Goal: Task Accomplishment & Management: Complete application form

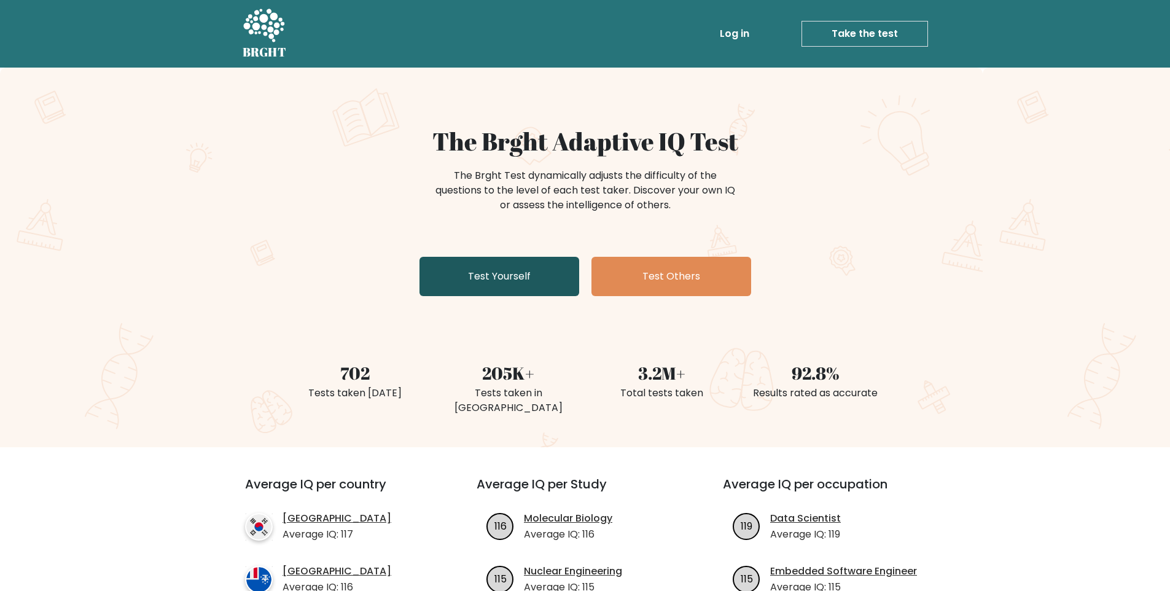
click at [449, 282] on link "Test Yourself" at bounding box center [499, 276] width 160 height 39
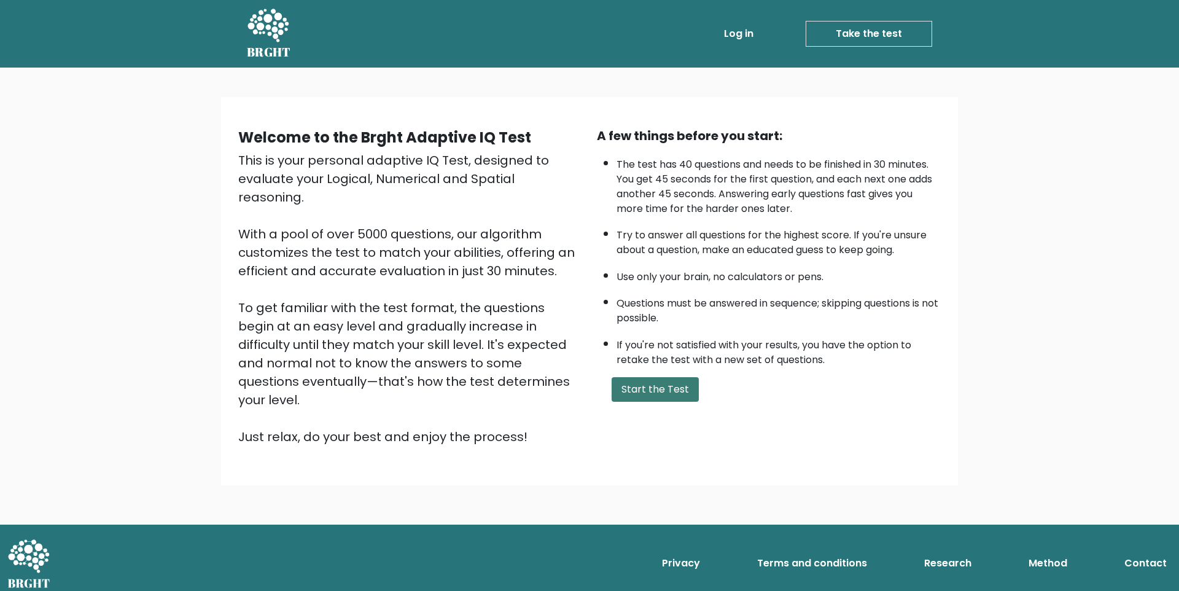
click at [613, 390] on button "Start the Test" at bounding box center [655, 389] width 87 height 25
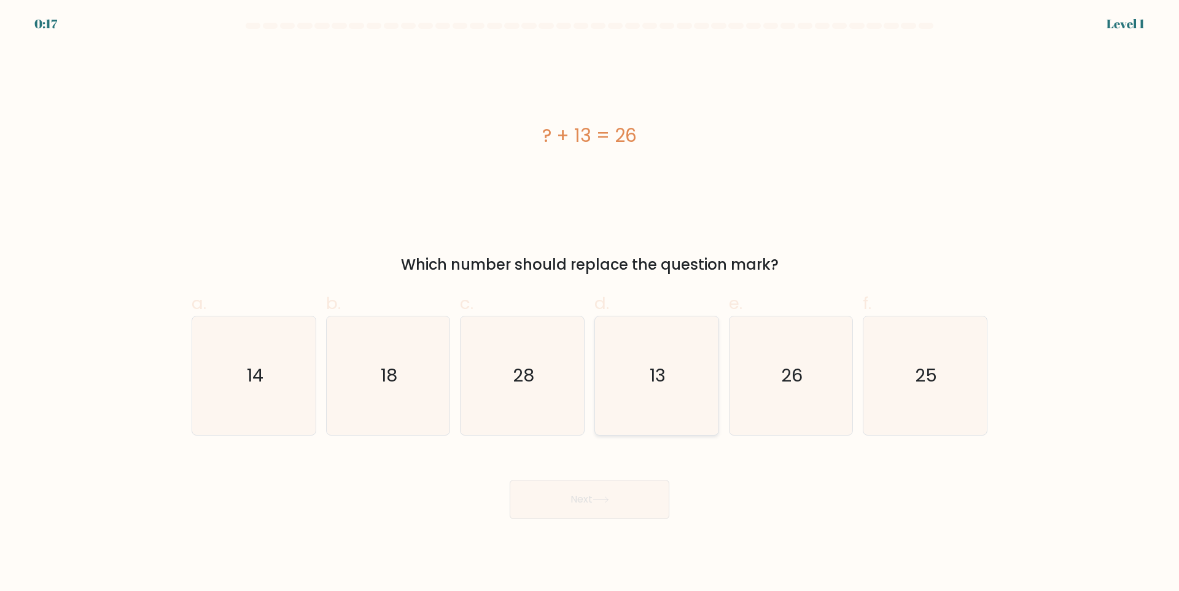
drag, startPoint x: 0, startPoint y: 0, endPoint x: 612, endPoint y: 389, distance: 725.6
click at [612, 389] on icon "13" at bounding box center [657, 375] width 119 height 119
click at [590, 303] on input "d. 13" at bounding box center [590, 299] width 1 height 8
radio input "true"
click at [603, 517] on button "Next" at bounding box center [590, 499] width 160 height 39
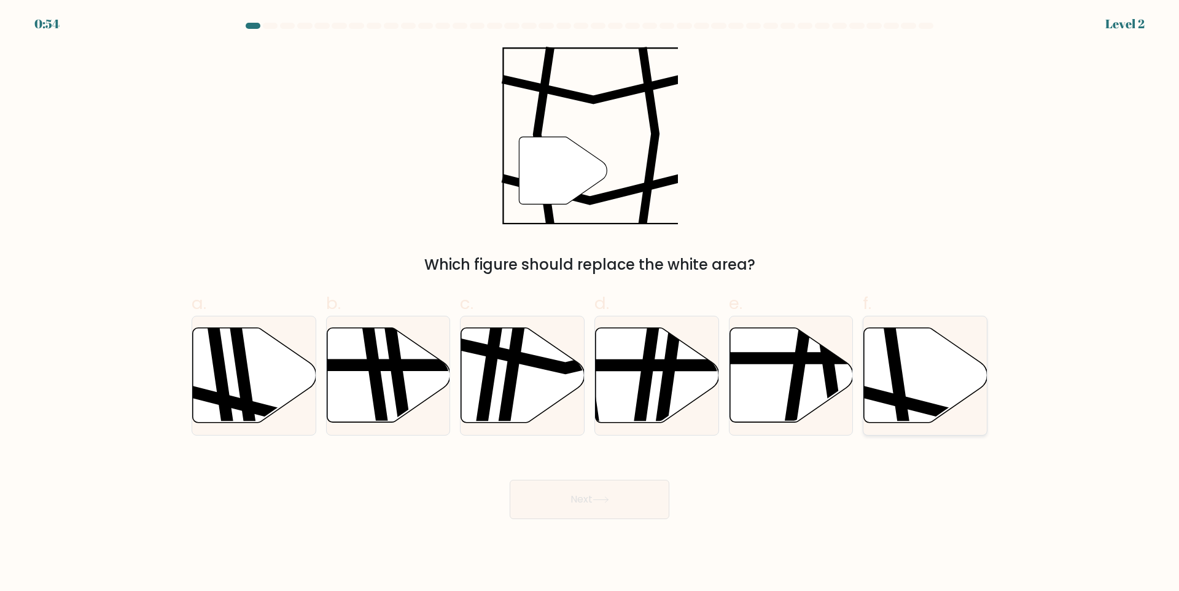
click at [947, 394] on icon at bounding box center [925, 375] width 123 height 95
click at [590, 303] on input "f." at bounding box center [590, 299] width 1 height 8
radio input "true"
click at [626, 483] on button "Next" at bounding box center [590, 499] width 160 height 39
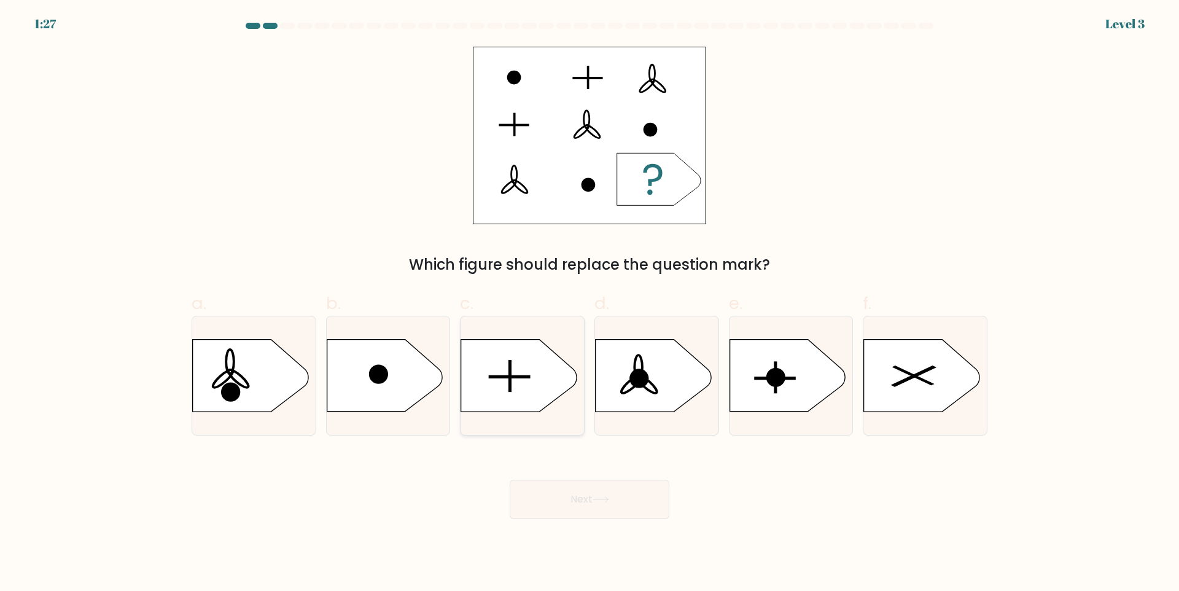
click at [515, 370] on icon at bounding box center [518, 376] width 115 height 72
click at [590, 303] on input "c." at bounding box center [590, 299] width 1 height 8
radio input "true"
click at [568, 490] on button "Next" at bounding box center [590, 499] width 160 height 39
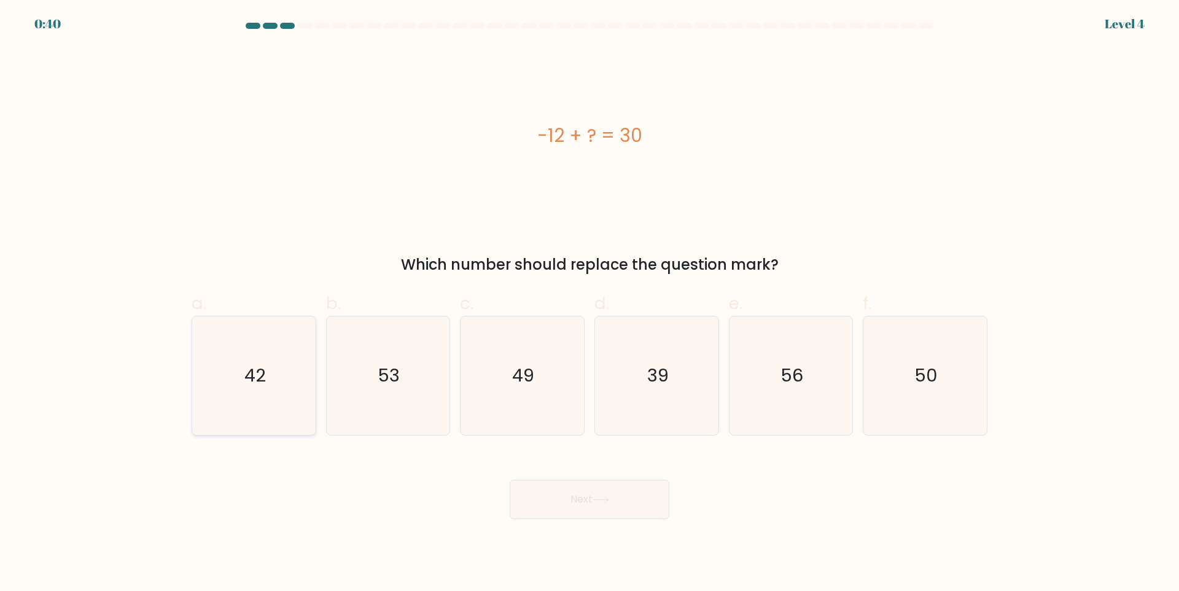
click at [217, 402] on icon "42" at bounding box center [254, 375] width 119 height 119
click at [590, 303] on input "a. 42" at bounding box center [590, 299] width 1 height 8
radio input "true"
click at [548, 498] on button "Next" at bounding box center [590, 499] width 160 height 39
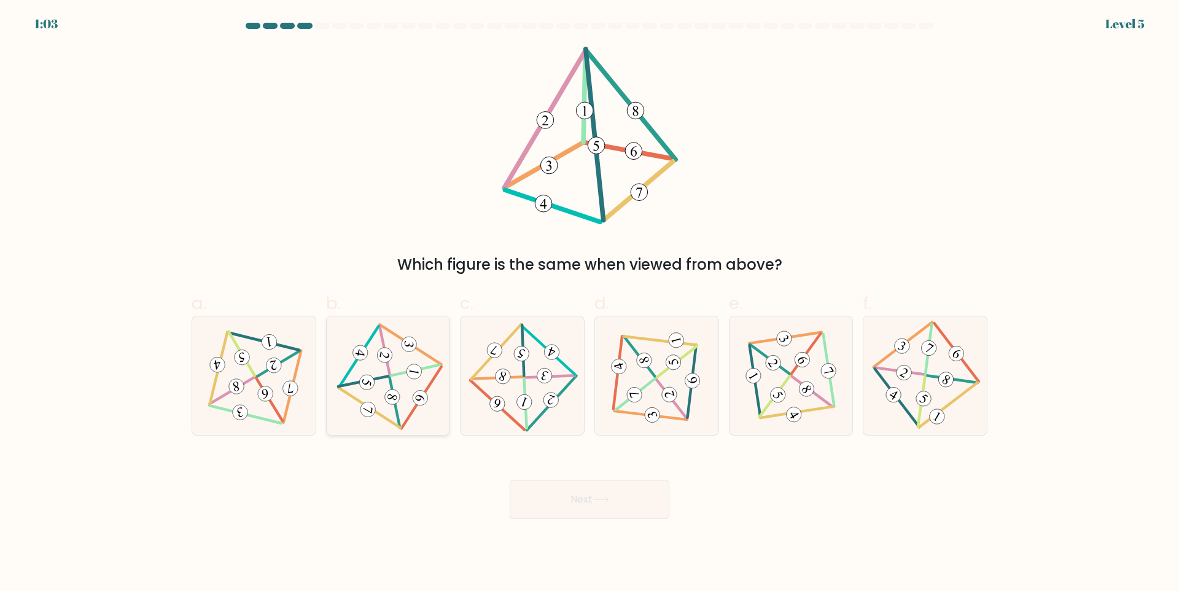
click at [384, 408] on icon at bounding box center [388, 375] width 97 height 95
click at [590, 303] on input "b." at bounding box center [590, 299] width 1 height 8
radio input "true"
click at [516, 484] on button "Next" at bounding box center [590, 499] width 160 height 39
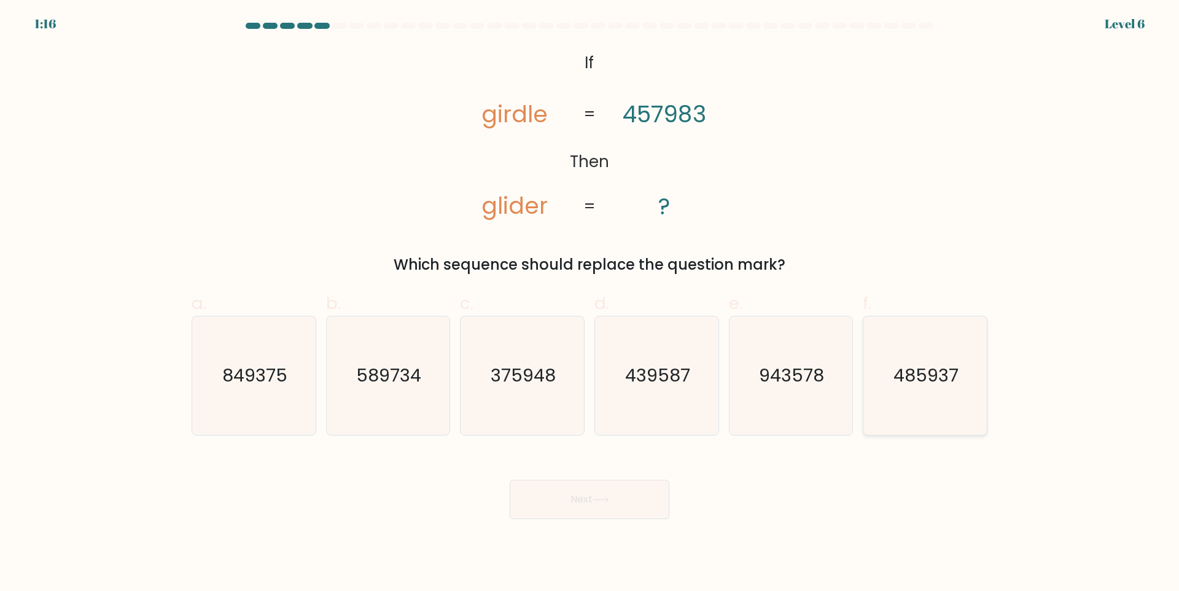
click at [961, 393] on icon "485937" at bounding box center [925, 375] width 119 height 119
click at [590, 303] on input "f. 485937" at bounding box center [590, 299] width 1 height 8
radio input "true"
click at [560, 504] on button "Next" at bounding box center [590, 499] width 160 height 39
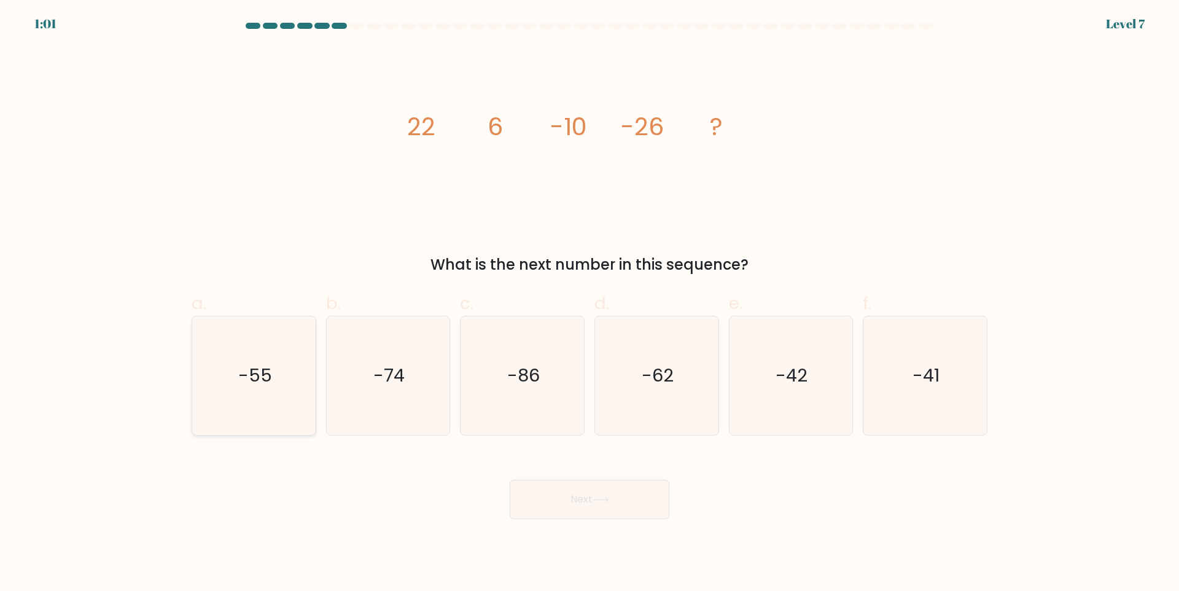
click at [231, 398] on icon "-55" at bounding box center [254, 375] width 119 height 119
click at [590, 303] on input "a. -55" at bounding box center [590, 299] width 1 height 8
radio input "true"
click at [547, 491] on button "Next" at bounding box center [590, 499] width 160 height 39
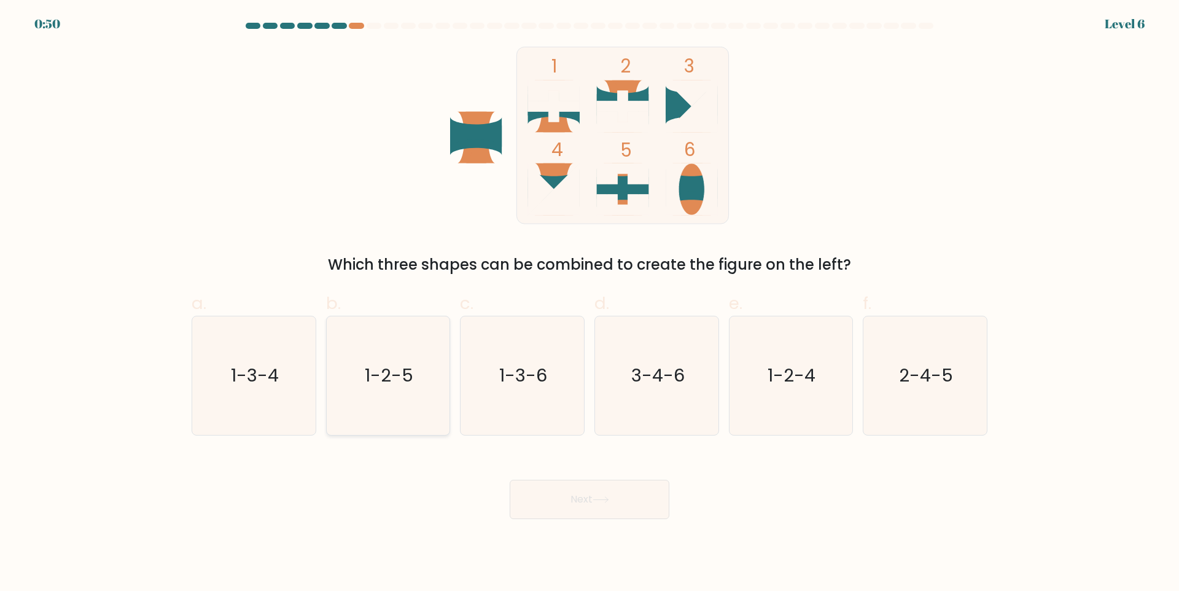
click at [428, 378] on icon "1-2-5" at bounding box center [388, 375] width 119 height 119
click at [590, 303] on input "b. 1-2-5" at bounding box center [590, 299] width 1 height 8
radio input "true"
click at [605, 513] on button "Next" at bounding box center [590, 499] width 160 height 39
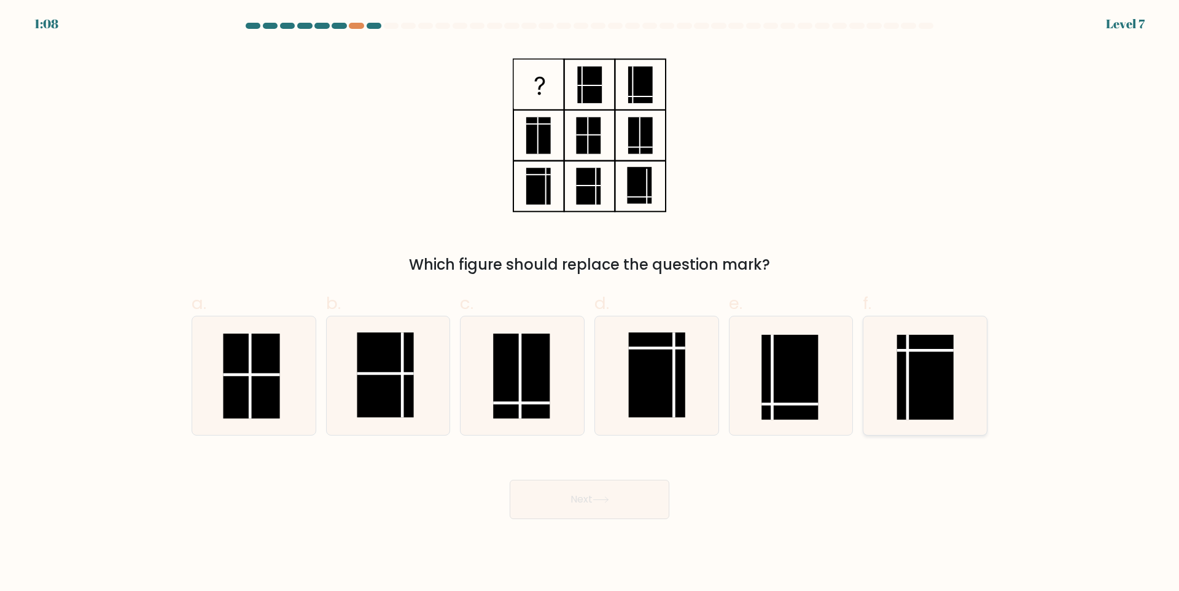
click at [895, 381] on icon at bounding box center [925, 375] width 119 height 119
click at [590, 303] on input "f." at bounding box center [590, 299] width 1 height 8
radio input "true"
click at [554, 506] on button "Next" at bounding box center [590, 499] width 160 height 39
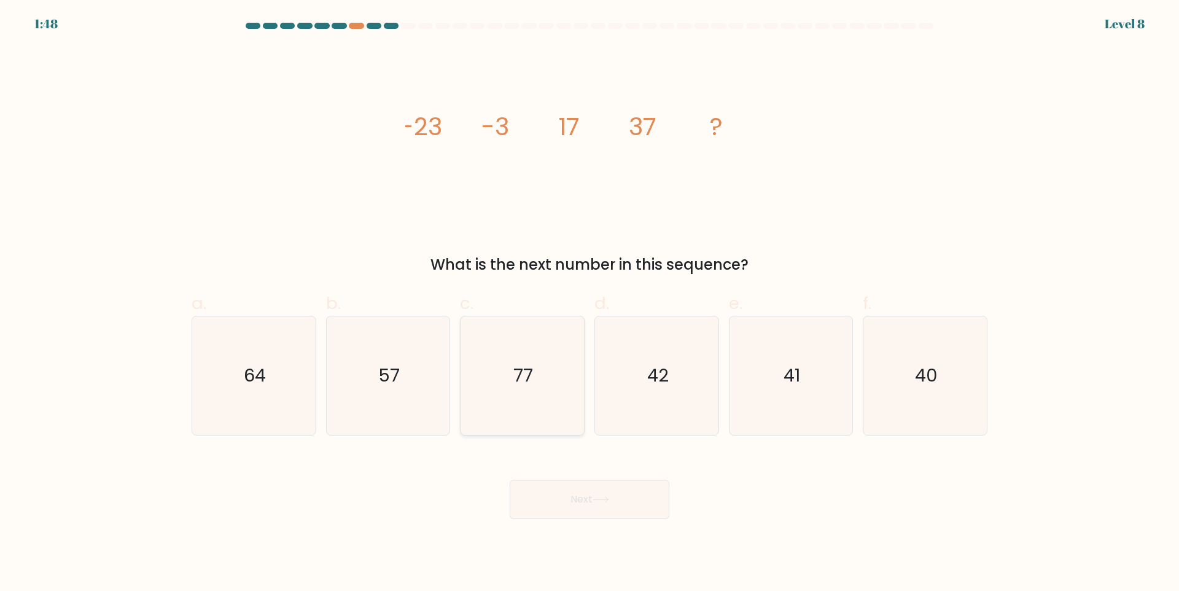
click at [510, 403] on icon "77" at bounding box center [522, 375] width 119 height 119
click at [590, 303] on input "c. 77" at bounding box center [590, 299] width 1 height 8
radio input "true"
click at [601, 502] on icon at bounding box center [601, 499] width 17 height 7
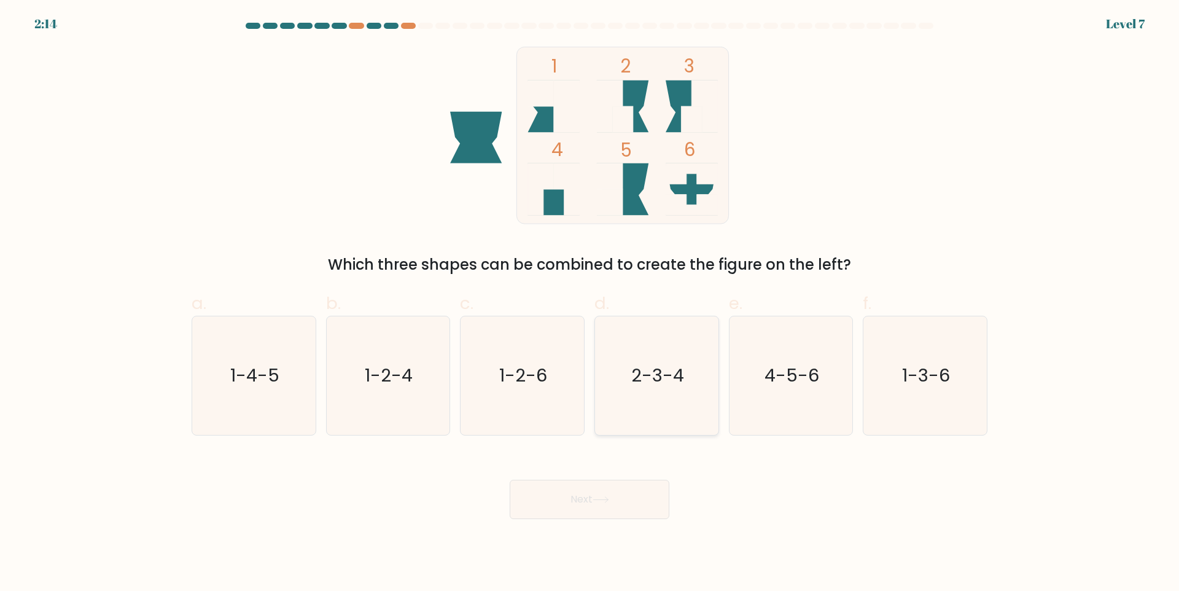
click at [660, 380] on text "2-3-4" at bounding box center [657, 375] width 53 height 25
click at [590, 303] on input "d. 2-3-4" at bounding box center [590, 299] width 1 height 8
radio input "true"
click at [607, 522] on body "2:10 Level 7" at bounding box center [589, 295] width 1179 height 591
click at [612, 492] on button "Next" at bounding box center [590, 499] width 160 height 39
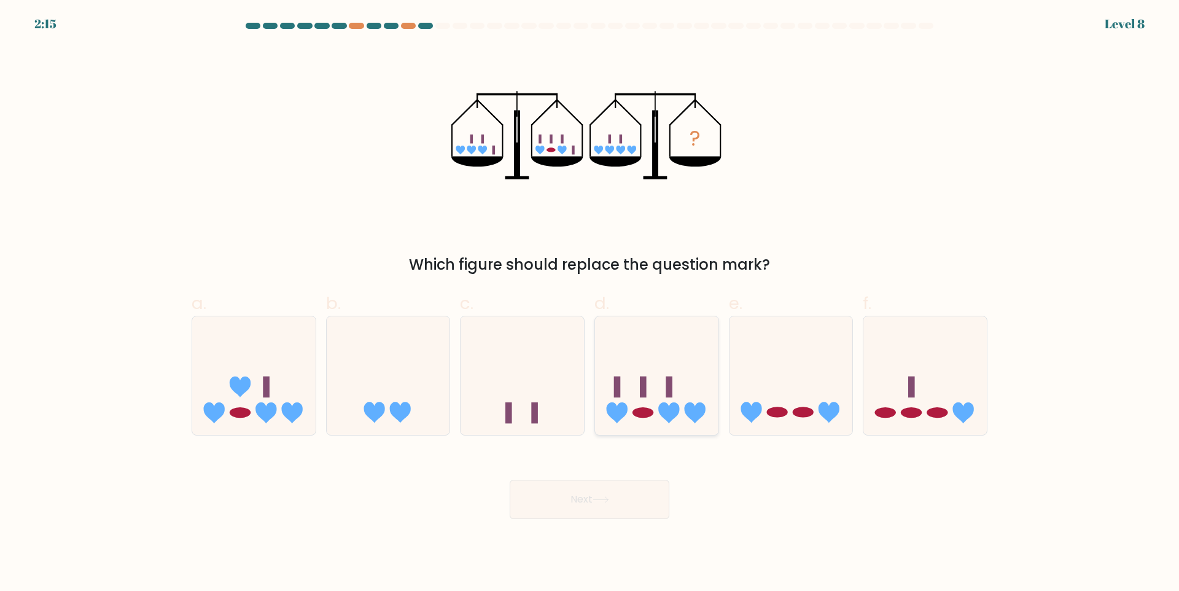
click at [668, 427] on div at bounding box center [656, 376] width 125 height 120
click at [590, 303] on input "d." at bounding box center [590, 299] width 1 height 8
radio input "true"
click at [647, 494] on button "Next" at bounding box center [590, 499] width 160 height 39
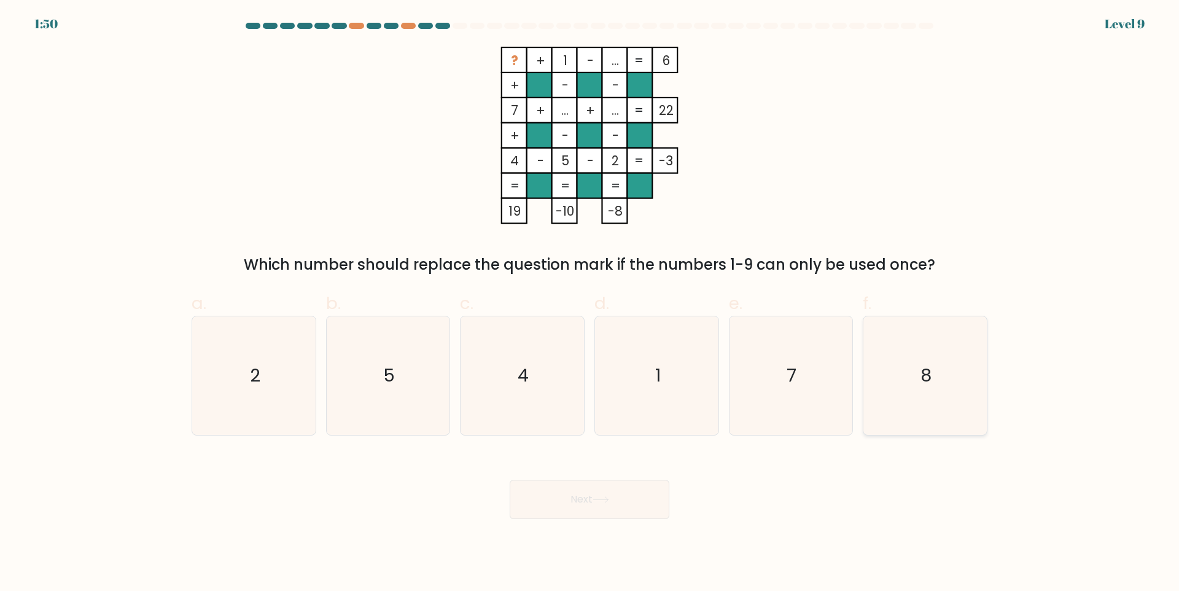
click at [948, 411] on icon "8" at bounding box center [925, 375] width 119 height 119
click at [590, 303] on input "f. 8" at bounding box center [590, 299] width 1 height 8
radio input "true"
click at [628, 510] on button "Next" at bounding box center [590, 499] width 160 height 39
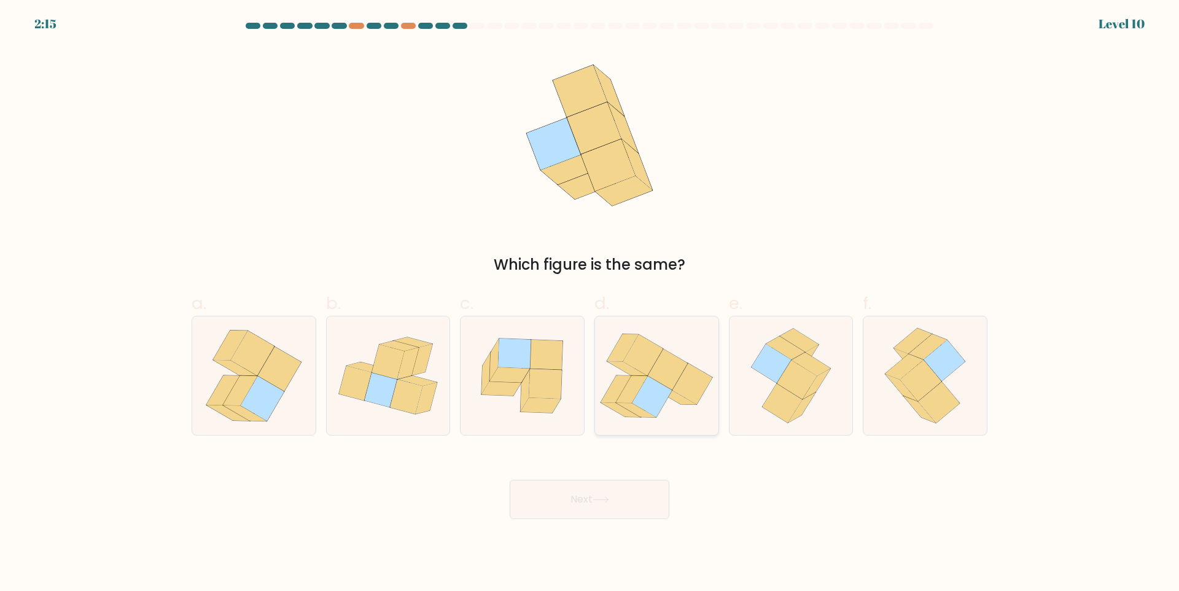
click at [693, 416] on icon at bounding box center [656, 375] width 123 height 109
click at [590, 303] on input "d." at bounding box center [590, 299] width 1 height 8
radio input "true"
click at [657, 499] on button "Next" at bounding box center [590, 499] width 160 height 39
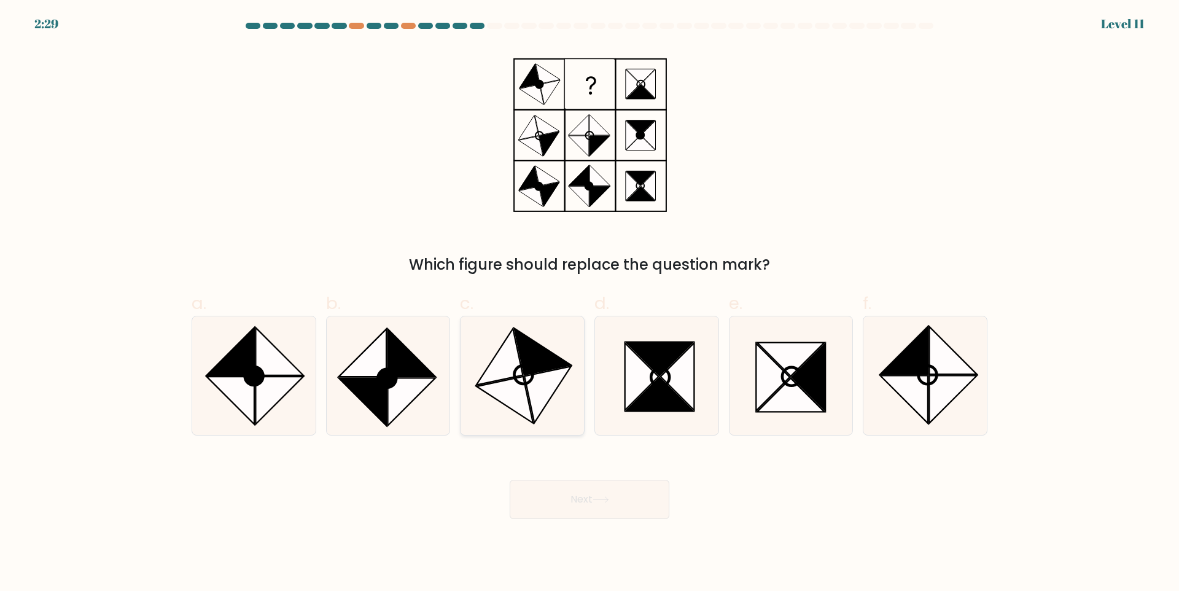
click at [471, 394] on icon at bounding box center [522, 375] width 119 height 119
click at [590, 303] on input "c." at bounding box center [590, 299] width 1 height 8
radio input "true"
click at [558, 483] on button "Next" at bounding box center [590, 499] width 160 height 39
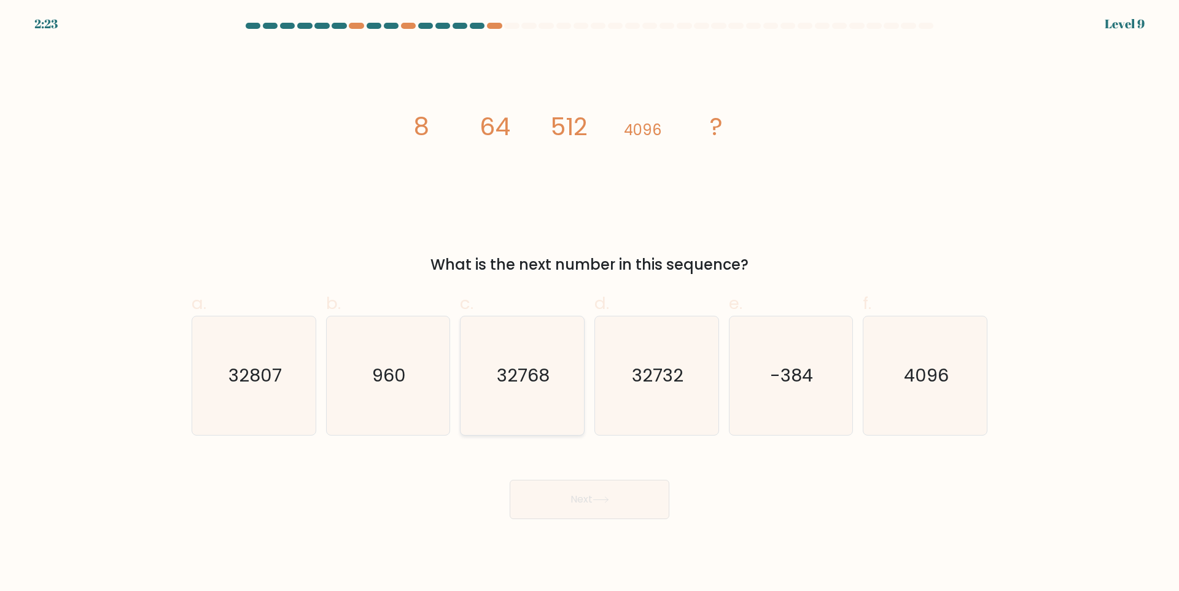
click at [561, 386] on icon "32768" at bounding box center [522, 375] width 119 height 119
click at [590, 303] on input "c. 32768" at bounding box center [590, 299] width 1 height 8
radio input "true"
click at [581, 497] on button "Next" at bounding box center [590, 499] width 160 height 39
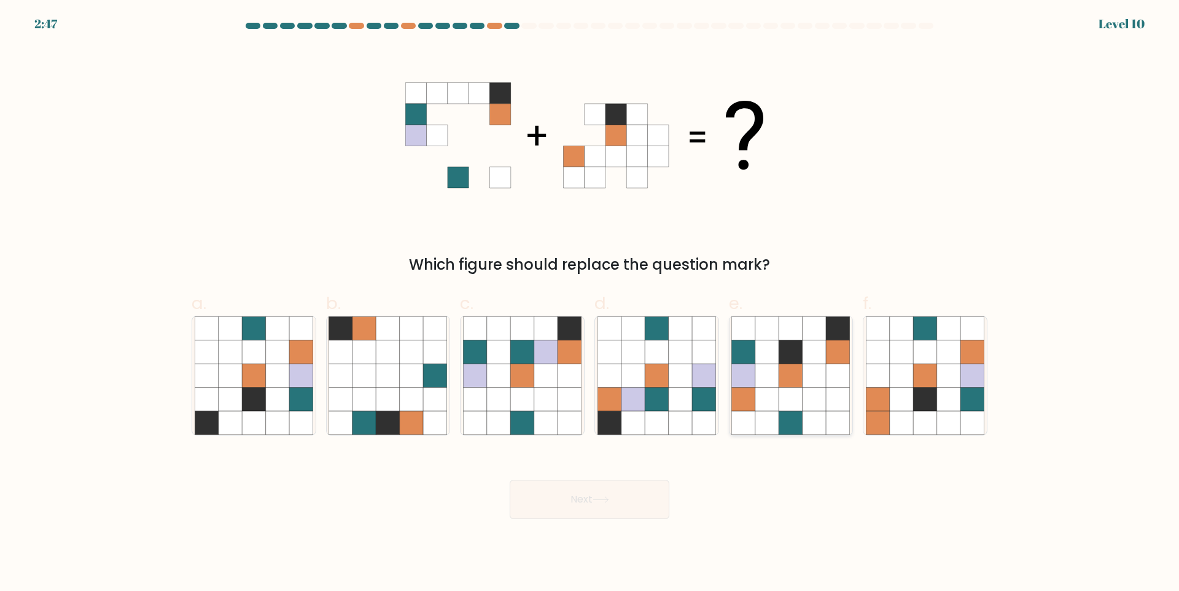
click at [780, 365] on icon at bounding box center [790, 375] width 23 height 23
click at [590, 303] on input "e." at bounding box center [590, 299] width 1 height 8
radio input "true"
click at [534, 492] on button "Next" at bounding box center [590, 499] width 160 height 39
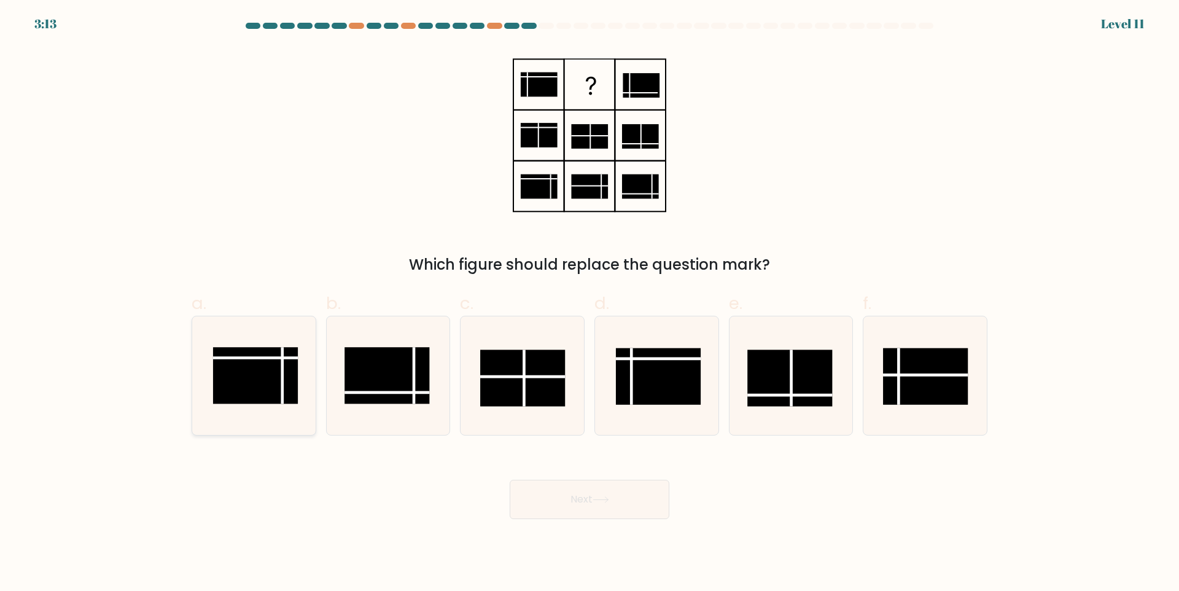
click at [220, 384] on rect at bounding box center [255, 375] width 85 height 56
click at [590, 303] on input "a." at bounding box center [590, 299] width 1 height 8
radio input "true"
click at [815, 408] on icon at bounding box center [790, 375] width 119 height 119
click at [590, 303] on input "e." at bounding box center [590, 299] width 1 height 8
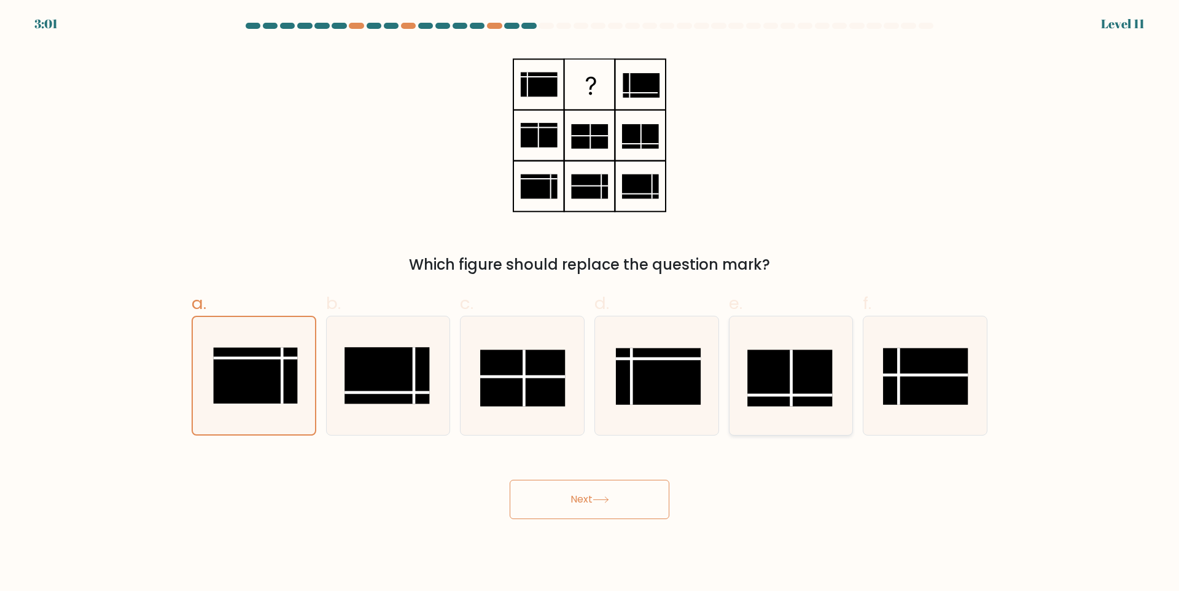
radio input "true"
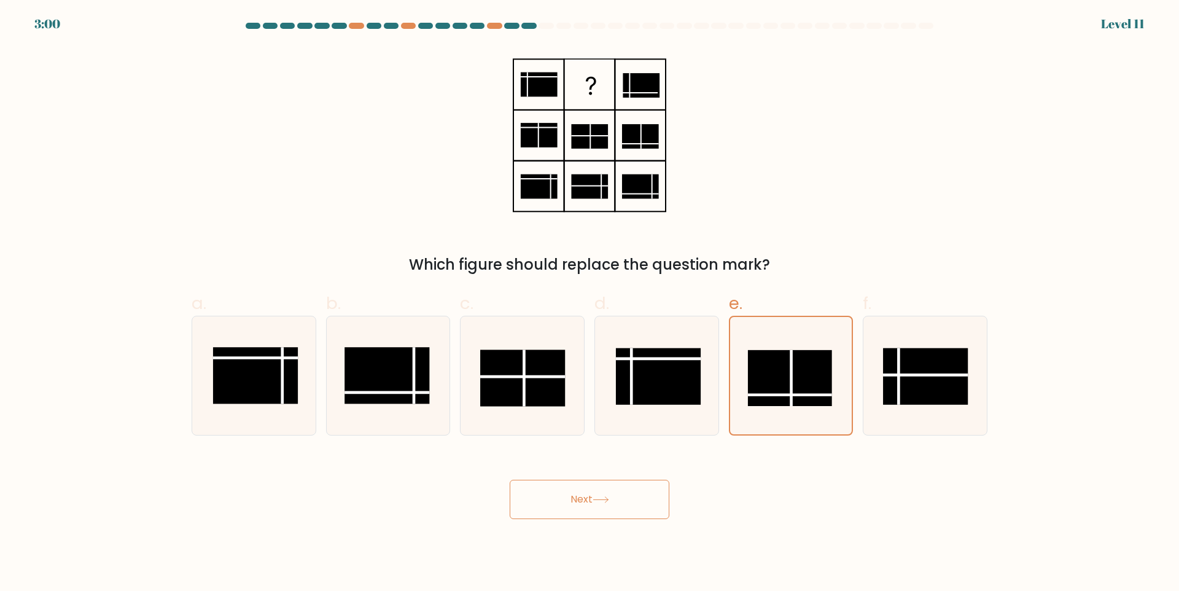
click at [637, 512] on button "Next" at bounding box center [590, 499] width 160 height 39
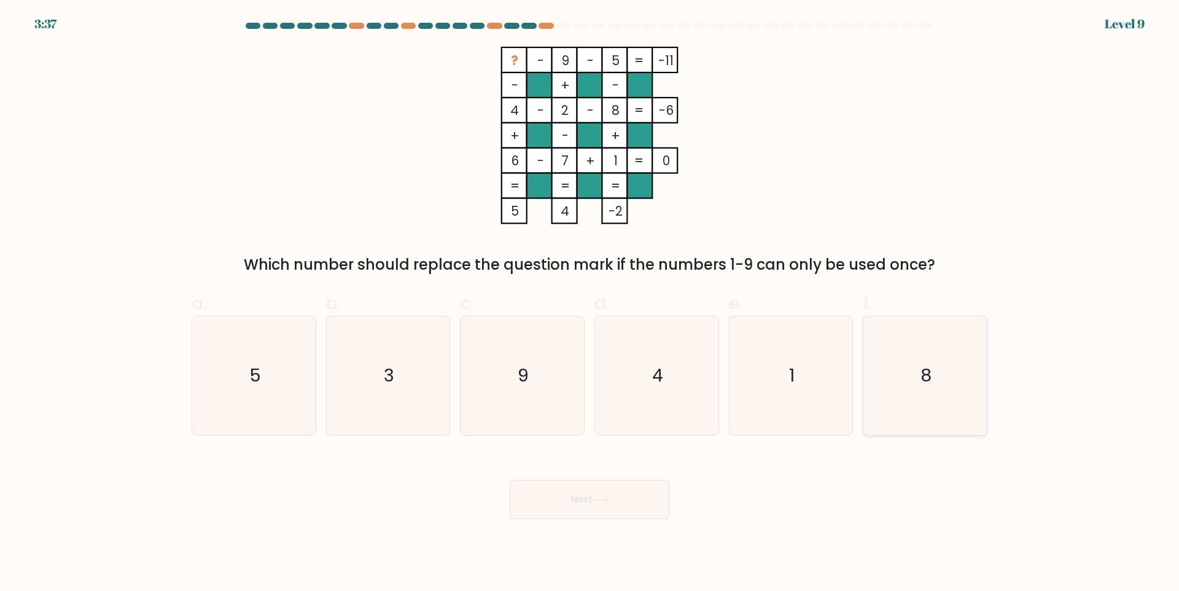
click at [941, 378] on icon "8" at bounding box center [925, 375] width 119 height 119
click at [590, 303] on input "f. 8" at bounding box center [590, 299] width 1 height 8
radio input "true"
click at [612, 507] on button "Next" at bounding box center [590, 499] width 160 height 39
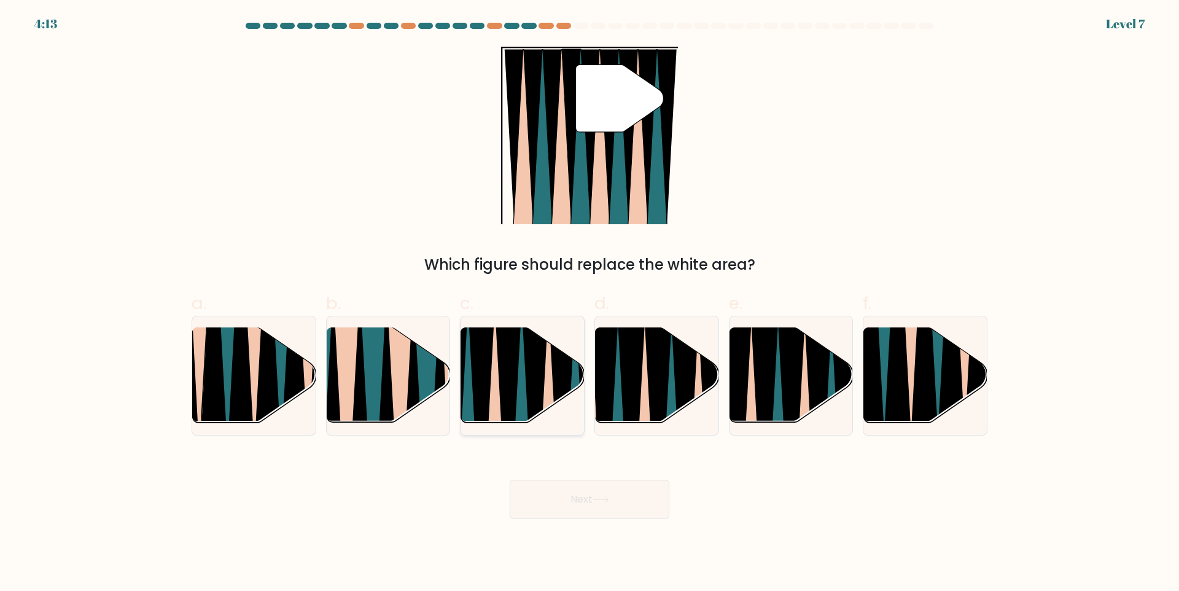
click at [551, 393] on icon at bounding box center [549, 429] width 28 height 247
click at [590, 303] on input "c." at bounding box center [590, 299] width 1 height 8
radio input "true"
click at [612, 512] on button "Next" at bounding box center [590, 499] width 160 height 39
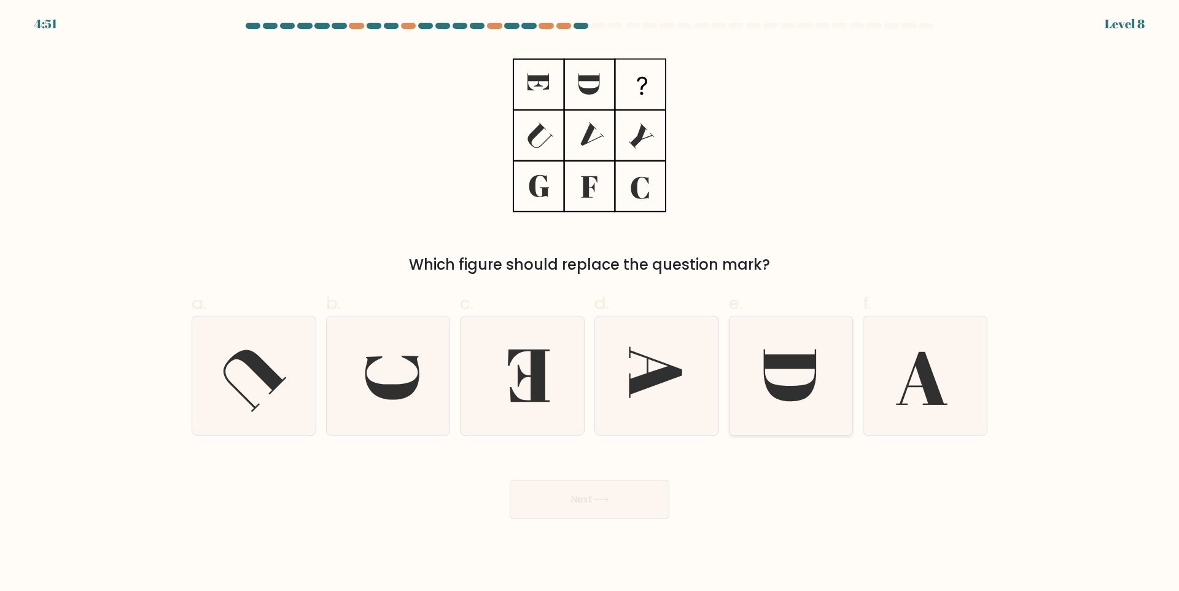
click at [833, 403] on icon at bounding box center [790, 375] width 119 height 119
click at [590, 303] on input "e." at bounding box center [590, 299] width 1 height 8
radio input "true"
click at [634, 489] on button "Next" at bounding box center [590, 499] width 160 height 39
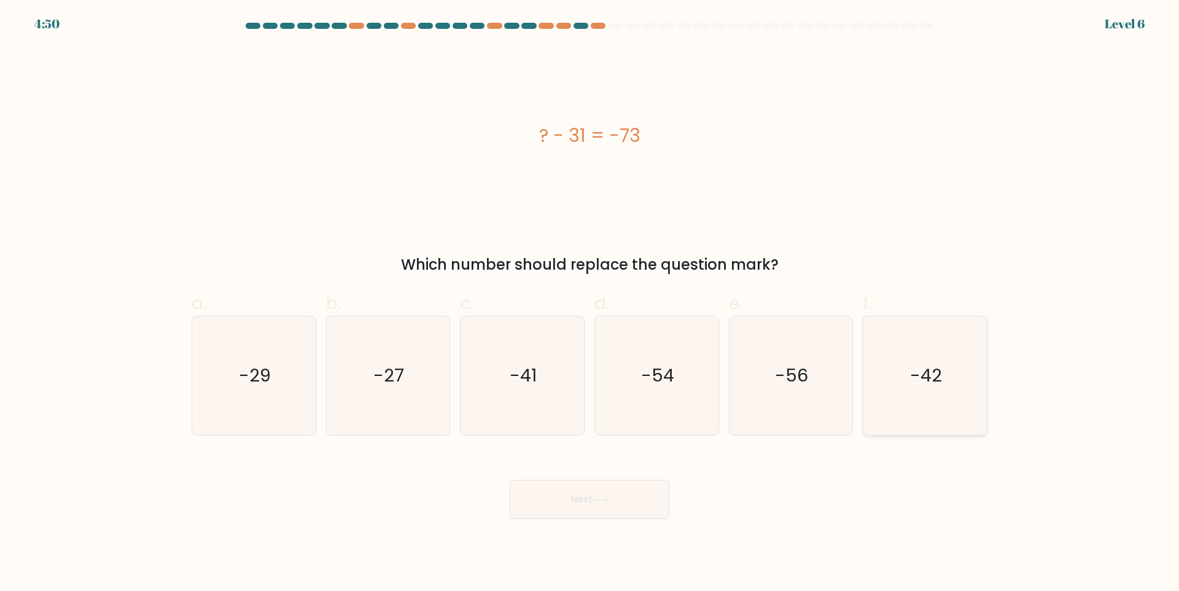
click at [965, 396] on icon "-42" at bounding box center [925, 375] width 119 height 119
click at [590, 303] on input "f. -42" at bounding box center [590, 299] width 1 height 8
radio input "true"
click at [551, 512] on button "Next" at bounding box center [590, 499] width 160 height 39
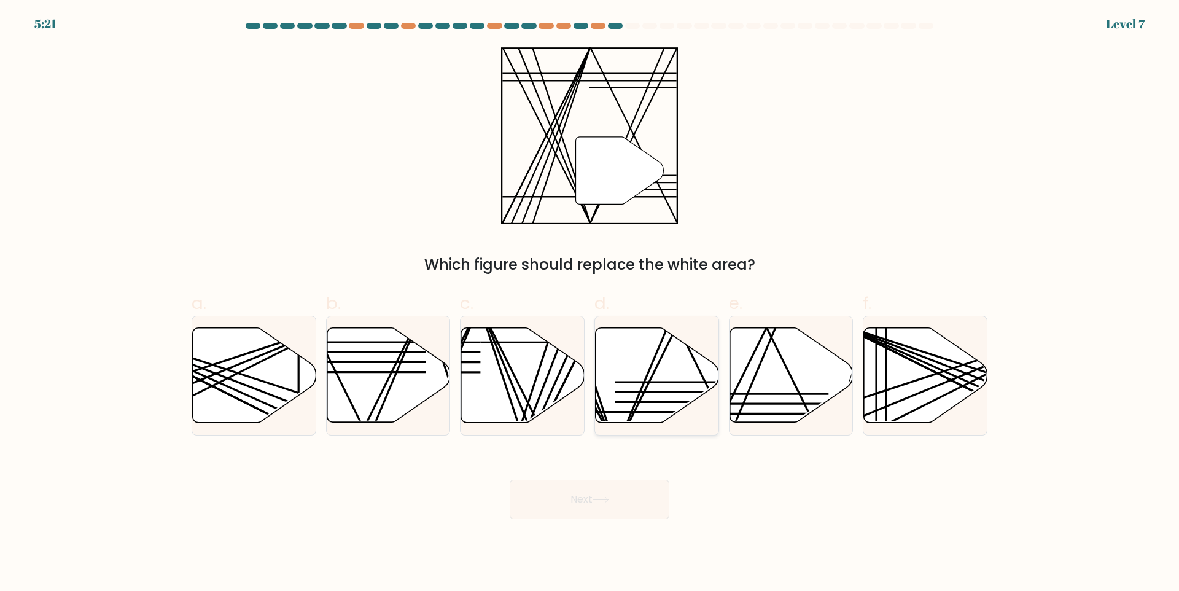
click at [659, 395] on icon at bounding box center [657, 375] width 123 height 95
click at [590, 303] on input "d." at bounding box center [590, 299] width 1 height 8
radio input "true"
click at [636, 504] on button "Next" at bounding box center [590, 499] width 160 height 39
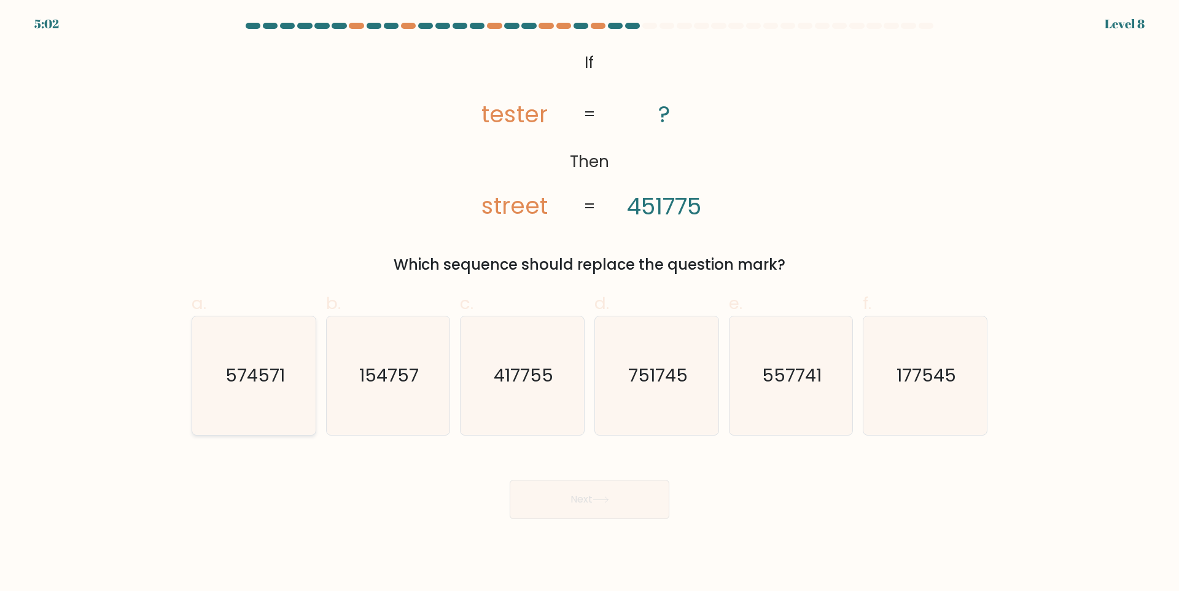
click at [262, 404] on icon "574571" at bounding box center [254, 375] width 119 height 119
click at [590, 303] on input "a. 574571" at bounding box center [590, 299] width 1 height 8
radio input "true"
click at [531, 487] on button "Next" at bounding box center [590, 499] width 160 height 39
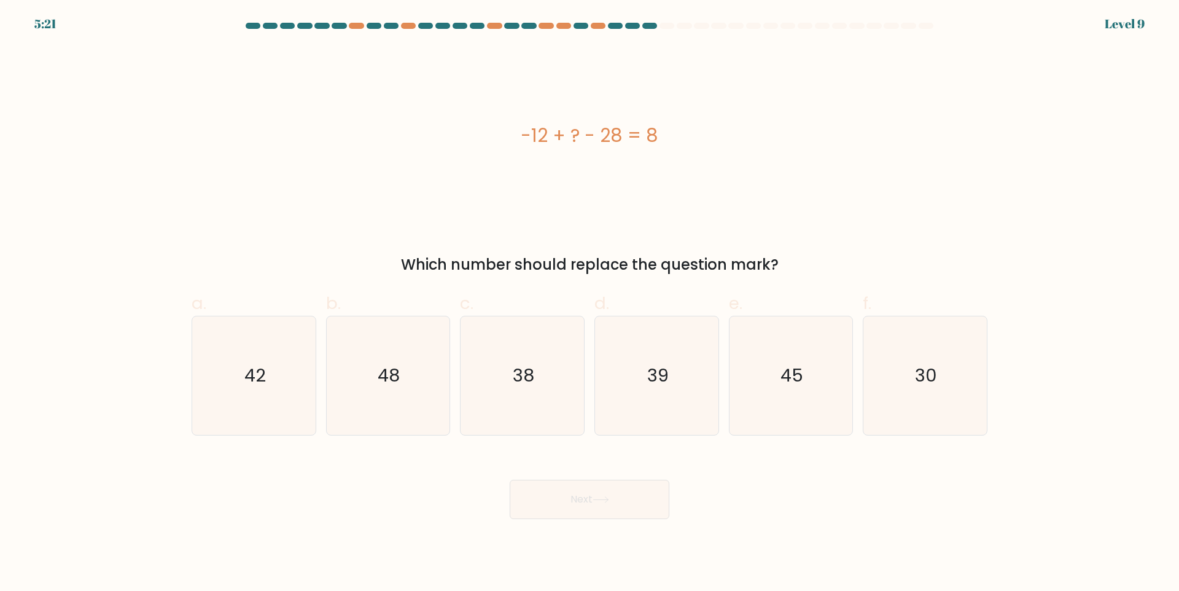
click at [376, 439] on form "a." at bounding box center [589, 271] width 1179 height 496
click at [389, 426] on icon "48" at bounding box center [388, 375] width 119 height 119
click at [590, 303] on input "b. 48" at bounding box center [590, 299] width 1 height 8
radio input "true"
click at [554, 501] on button "Next" at bounding box center [590, 499] width 160 height 39
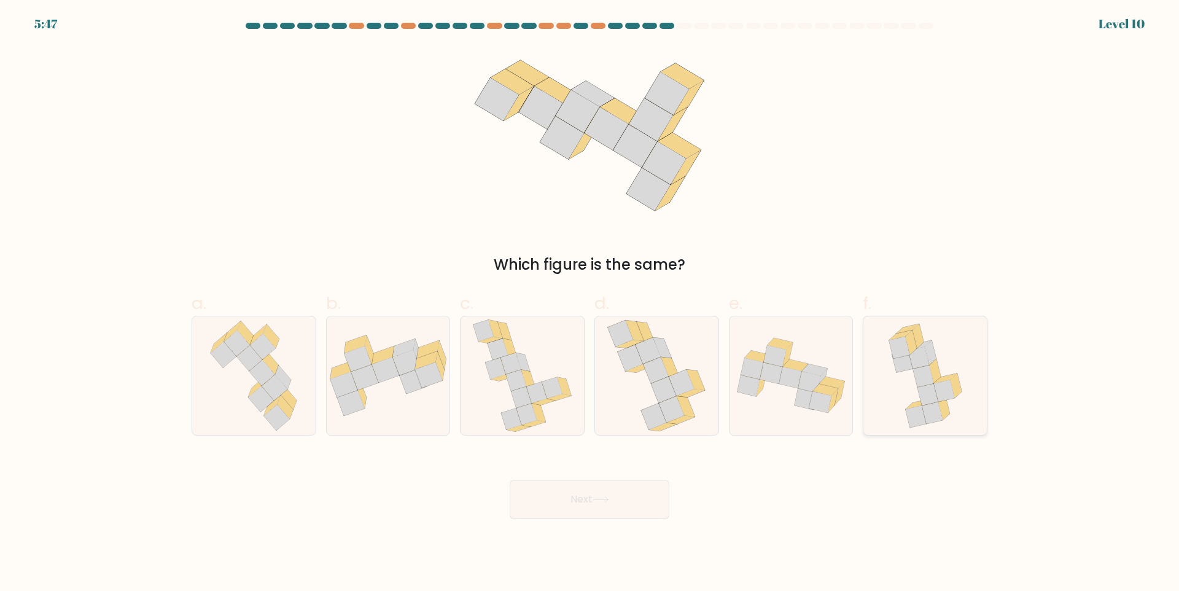
click at [918, 404] on icon at bounding box center [917, 404] width 23 height 10
click at [590, 303] on input "f." at bounding box center [590, 299] width 1 height 8
radio input "true"
click at [631, 510] on button "Next" at bounding box center [590, 499] width 160 height 39
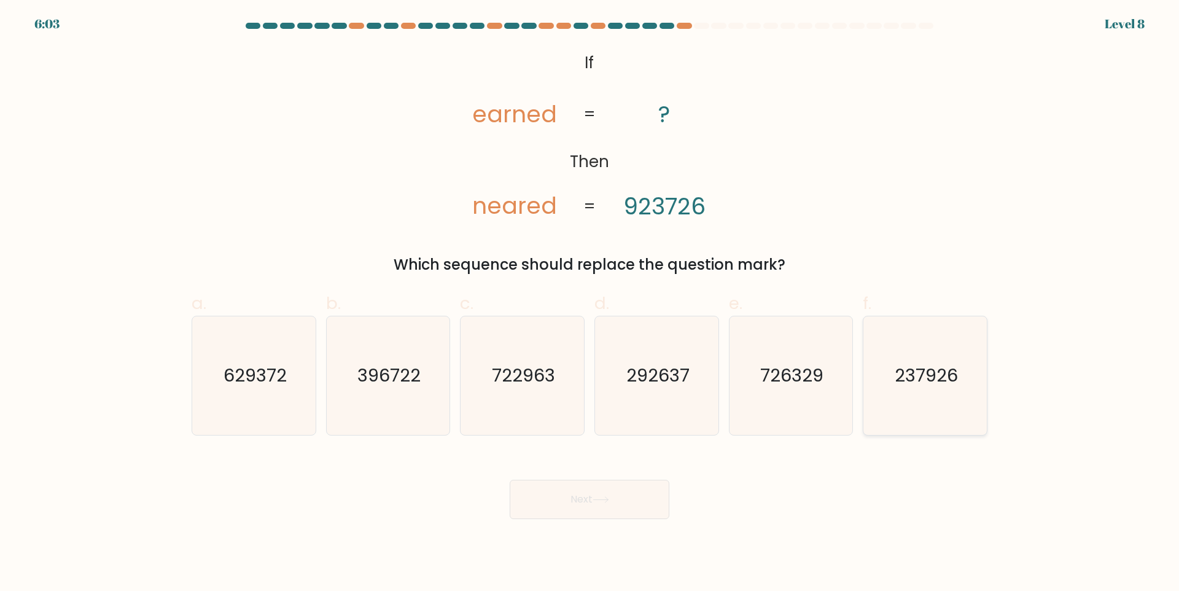
click at [943, 404] on icon "237926" at bounding box center [925, 375] width 119 height 119
click at [590, 303] on input "f. 237926" at bounding box center [590, 299] width 1 height 8
radio input "true"
click at [606, 499] on icon at bounding box center [601, 499] width 17 height 7
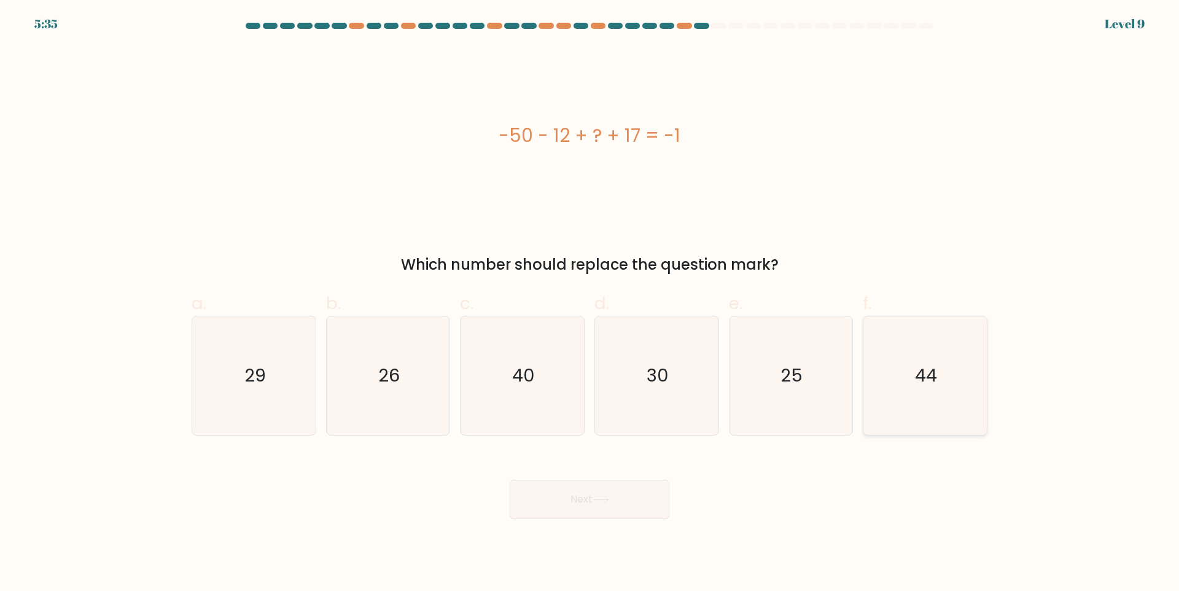
click at [919, 374] on text "44" at bounding box center [927, 375] width 22 height 25
click at [590, 303] on input "f. 44" at bounding box center [590, 299] width 1 height 8
radio input "true"
click at [598, 461] on div "Next" at bounding box center [589, 484] width 811 height 69
click at [591, 488] on button "Next" at bounding box center [590, 499] width 160 height 39
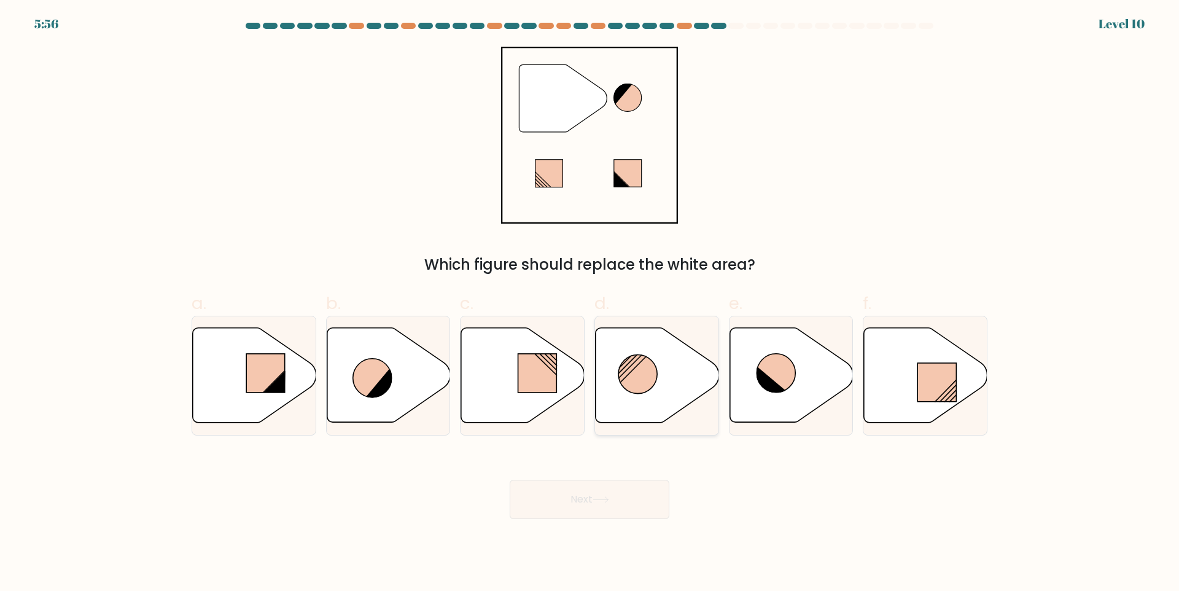
click at [626, 389] on icon at bounding box center [656, 375] width 123 height 96
click at [590, 303] on input "d." at bounding box center [590, 299] width 1 height 8
radio input "true"
click at [612, 510] on button "Next" at bounding box center [590, 499] width 160 height 39
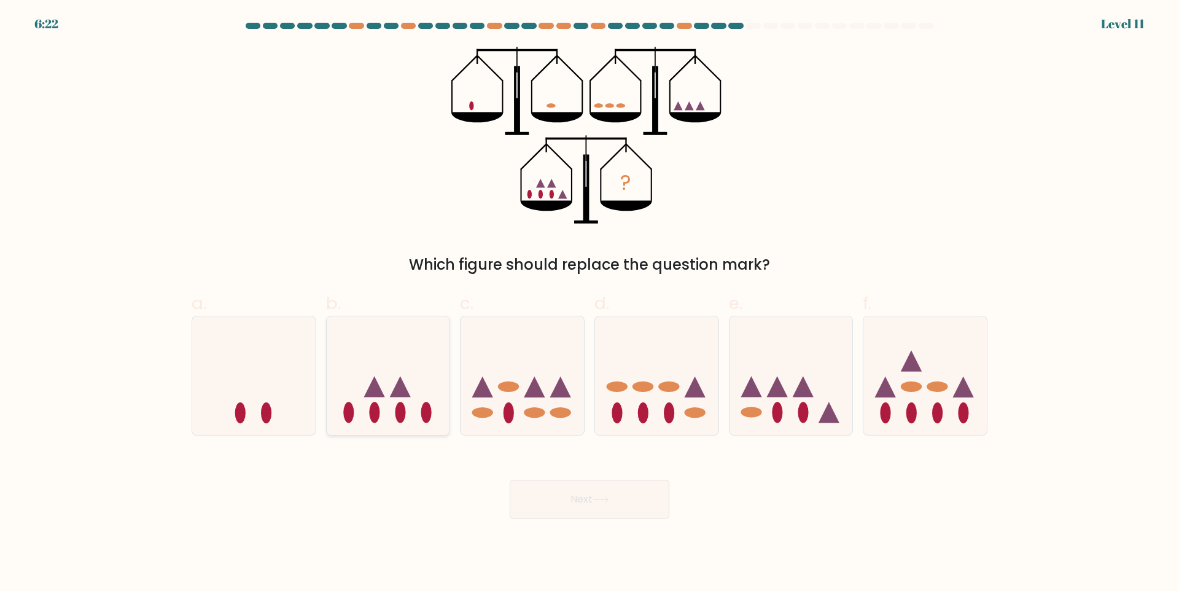
click at [411, 399] on icon at bounding box center [388, 375] width 123 height 102
click at [590, 303] on input "b." at bounding box center [590, 299] width 1 height 8
radio input "true"
click at [550, 512] on button "Next" at bounding box center [590, 499] width 160 height 39
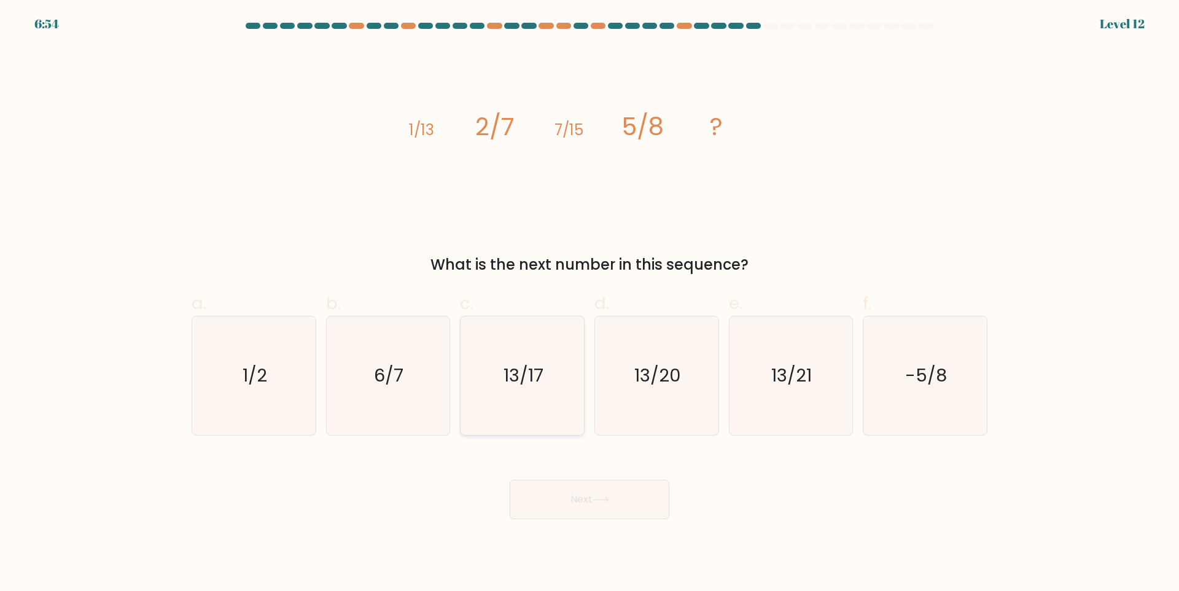
click at [499, 370] on icon "13/17" at bounding box center [522, 375] width 119 height 119
click at [590, 303] on input "c. 13/17" at bounding box center [590, 299] width 1 height 8
radio input "true"
click at [412, 416] on icon "6/7" at bounding box center [388, 375] width 119 height 119
click at [590, 303] on input "b. 6/7" at bounding box center [590, 299] width 1 height 8
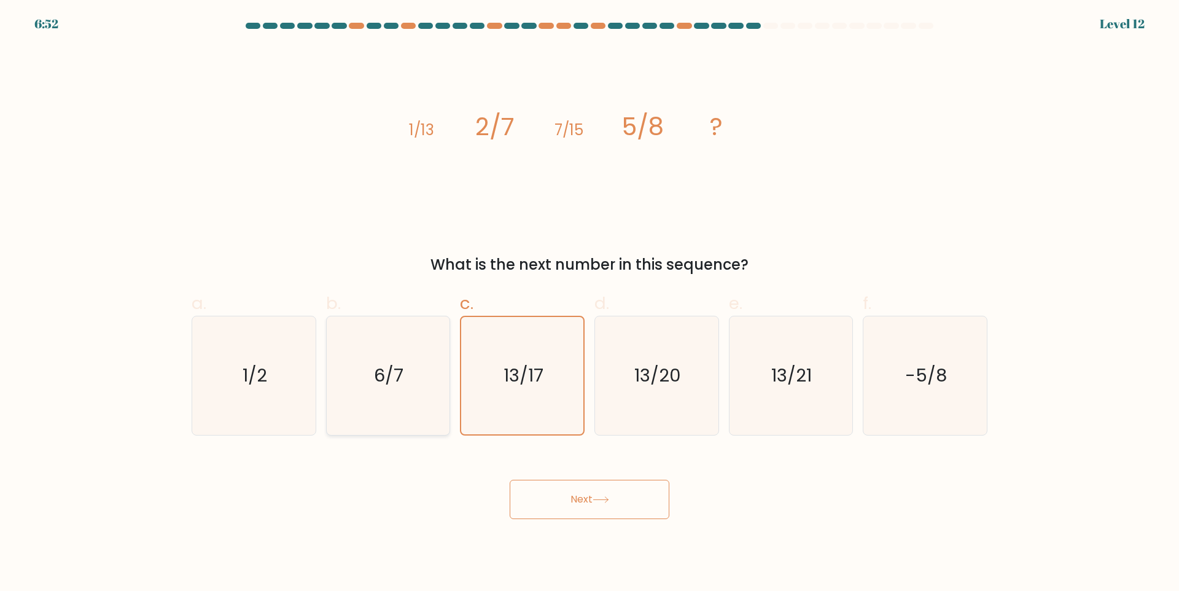
radio input "true"
click at [537, 411] on icon "13/17" at bounding box center [522, 375] width 119 height 119
click at [590, 303] on input "c. 13/17" at bounding box center [590, 299] width 1 height 8
radio input "true"
click at [598, 532] on body "6:50 Level 12" at bounding box center [589, 295] width 1179 height 591
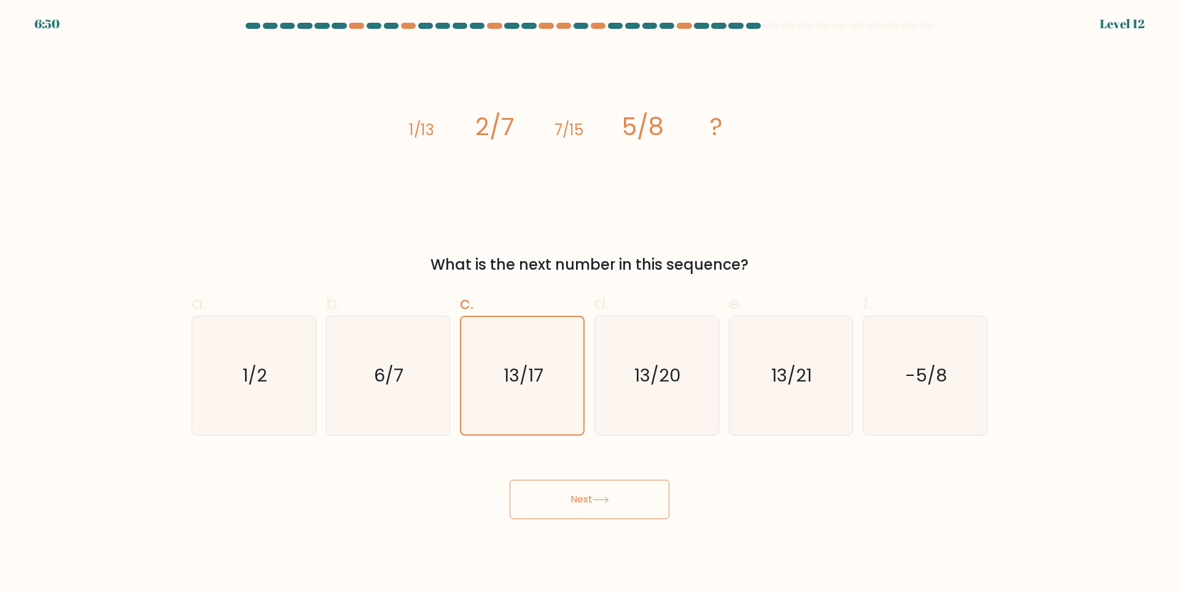
click at [634, 247] on div "image/svg+xml 1/13 2/7 7/15 5/8 ? What is the next number in this sequence?" at bounding box center [589, 161] width 811 height 229
click at [606, 369] on icon "13/20" at bounding box center [657, 375] width 119 height 119
click at [590, 303] on input "d. 13/20" at bounding box center [590, 299] width 1 height 8
radio input "true"
click at [604, 494] on button "Next" at bounding box center [590, 499] width 160 height 39
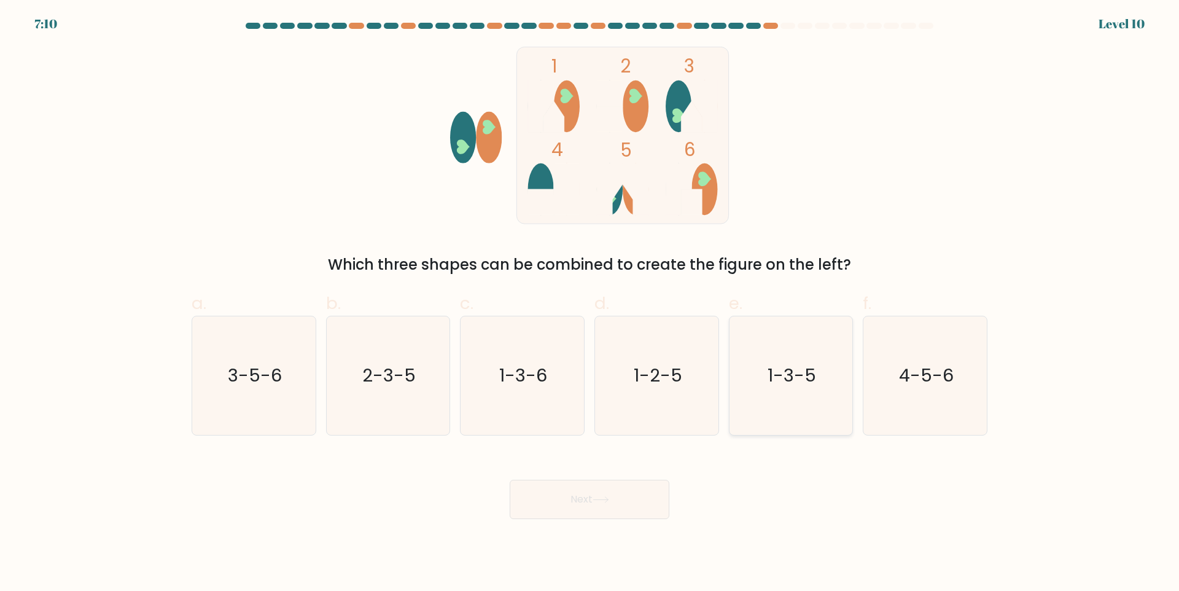
click at [771, 394] on icon "1-3-5" at bounding box center [790, 375] width 119 height 119
click at [590, 303] on input "e. 1-3-5" at bounding box center [590, 299] width 1 height 8
radio input "true"
drag, startPoint x: 666, startPoint y: 470, endPoint x: 644, endPoint y: 487, distance: 28.0
click at [666, 470] on div "Next" at bounding box center [589, 484] width 811 height 69
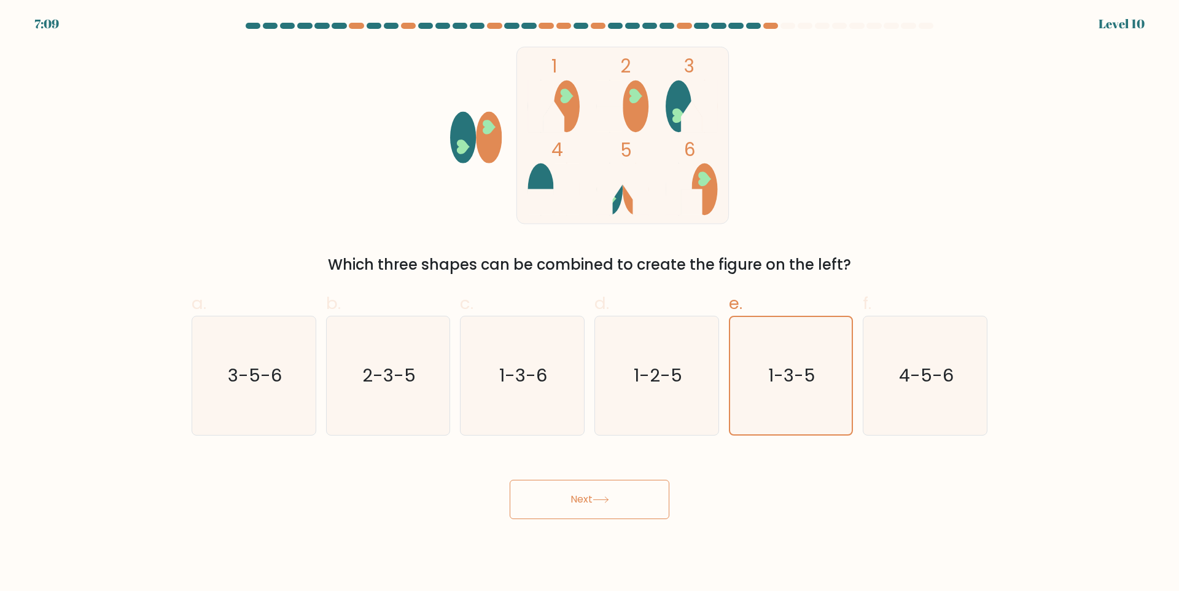
click at [639, 491] on button "Next" at bounding box center [590, 499] width 160 height 39
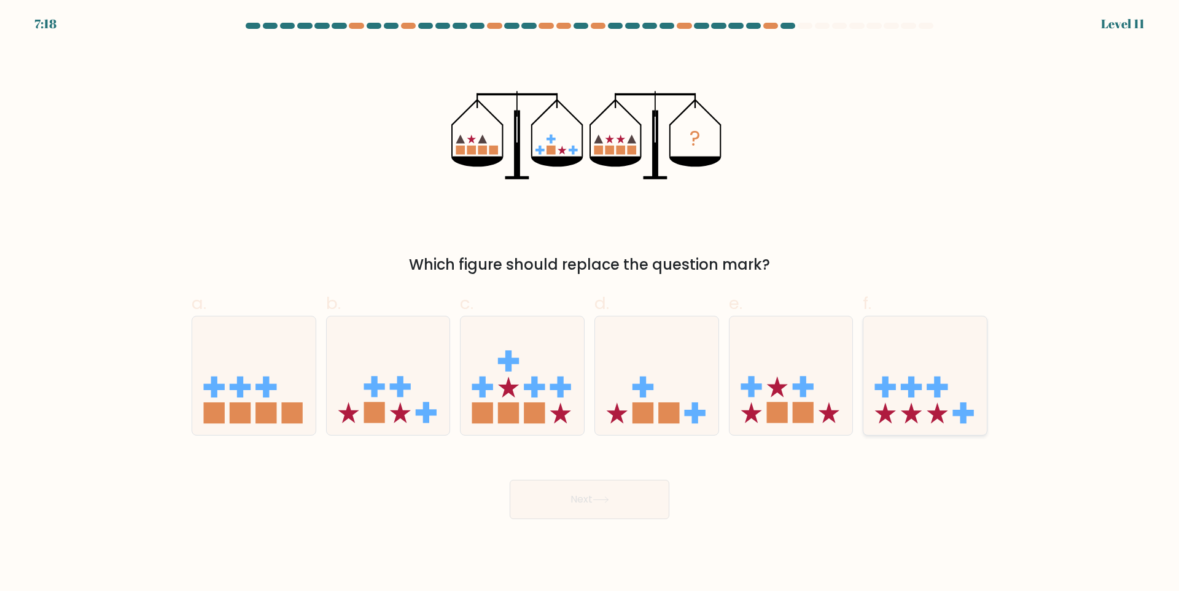
click at [959, 404] on icon at bounding box center [924, 375] width 123 height 102
click at [590, 303] on input "f." at bounding box center [590, 299] width 1 height 8
radio input "true"
click at [810, 415] on rect at bounding box center [803, 412] width 21 height 21
click at [590, 303] on input "e." at bounding box center [590, 299] width 1 height 8
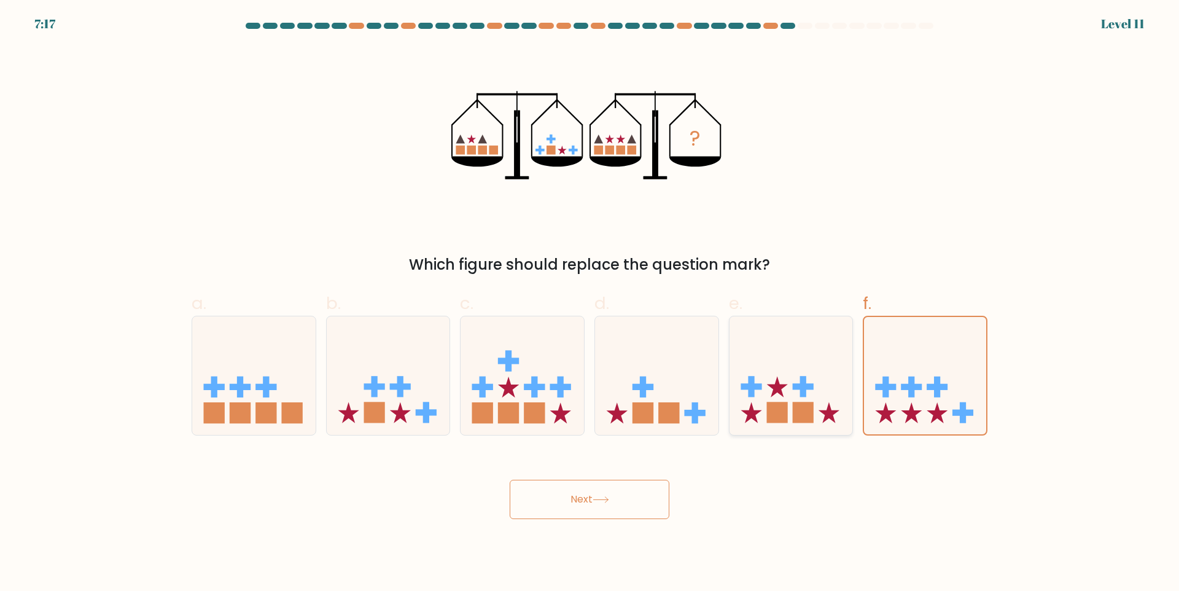
radio input "true"
click at [545, 496] on button "Next" at bounding box center [590, 499] width 160 height 39
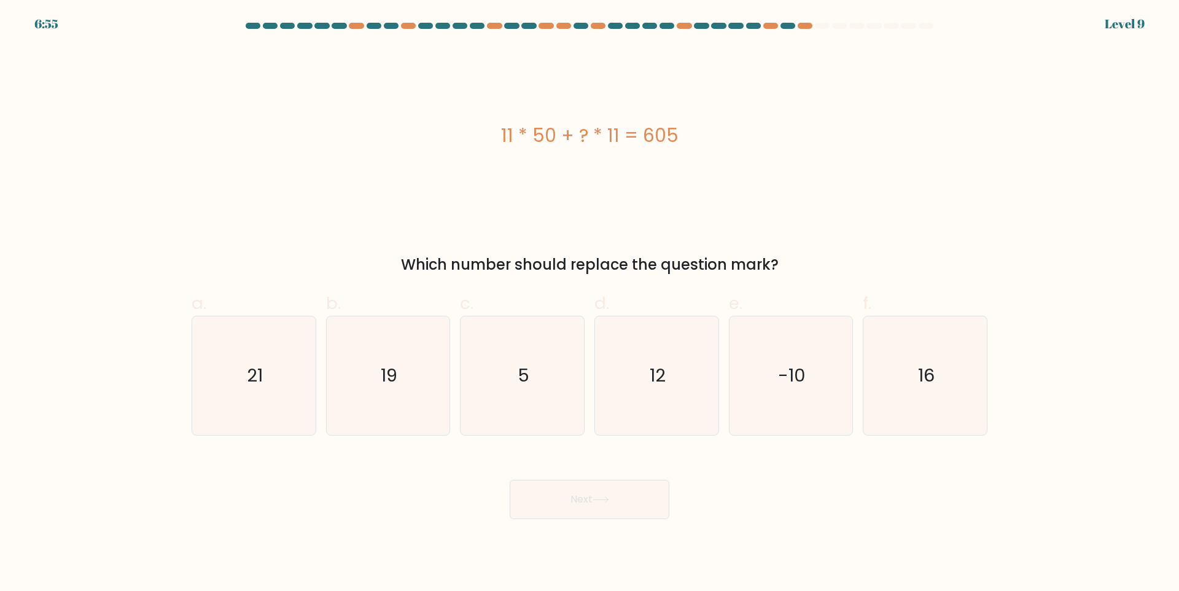
click at [531, 448] on form "a. 5" at bounding box center [589, 271] width 1179 height 496
click at [533, 443] on form "a. 5" at bounding box center [589, 271] width 1179 height 496
click at [540, 413] on icon "5" at bounding box center [522, 375] width 119 height 119
click at [590, 303] on input "c. 5" at bounding box center [590, 299] width 1 height 8
radio input "true"
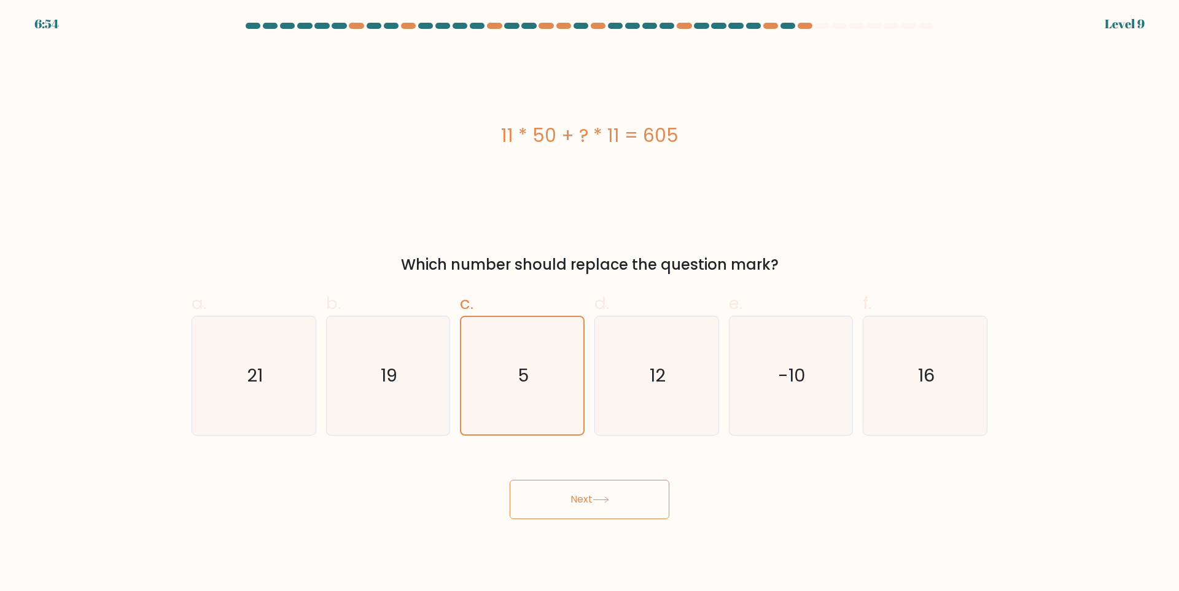
click at [542, 500] on button "Next" at bounding box center [590, 499] width 160 height 39
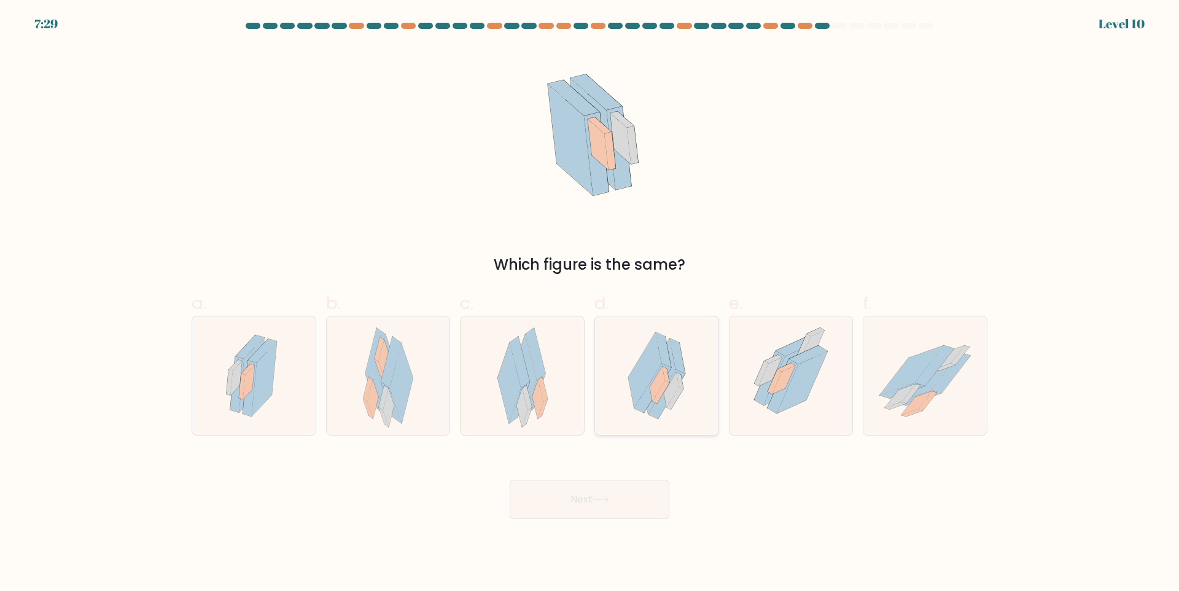
click at [685, 393] on icon at bounding box center [656, 375] width 85 height 119
click at [590, 303] on input "d." at bounding box center [590, 299] width 1 height 8
radio input "true"
click at [609, 502] on icon at bounding box center [601, 499] width 17 height 7
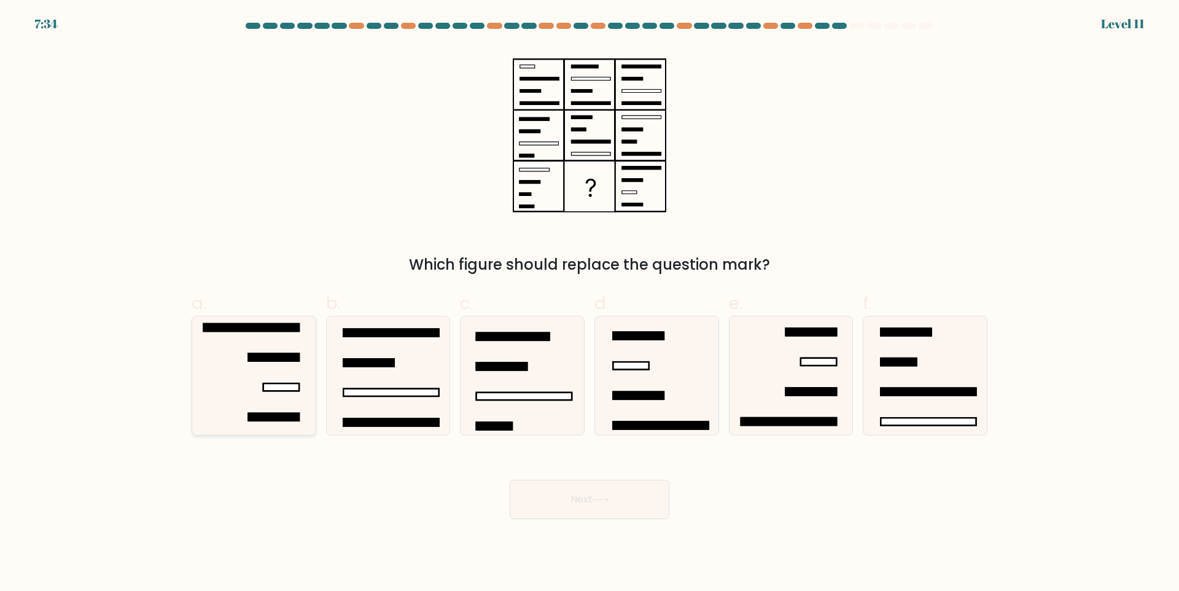
click at [273, 419] on rect at bounding box center [273, 416] width 51 height 7
click at [590, 303] on input "a." at bounding box center [590, 299] width 1 height 8
radio input "true"
click at [712, 395] on icon at bounding box center [657, 375] width 119 height 119
click at [590, 303] on input "d." at bounding box center [590, 299] width 1 height 8
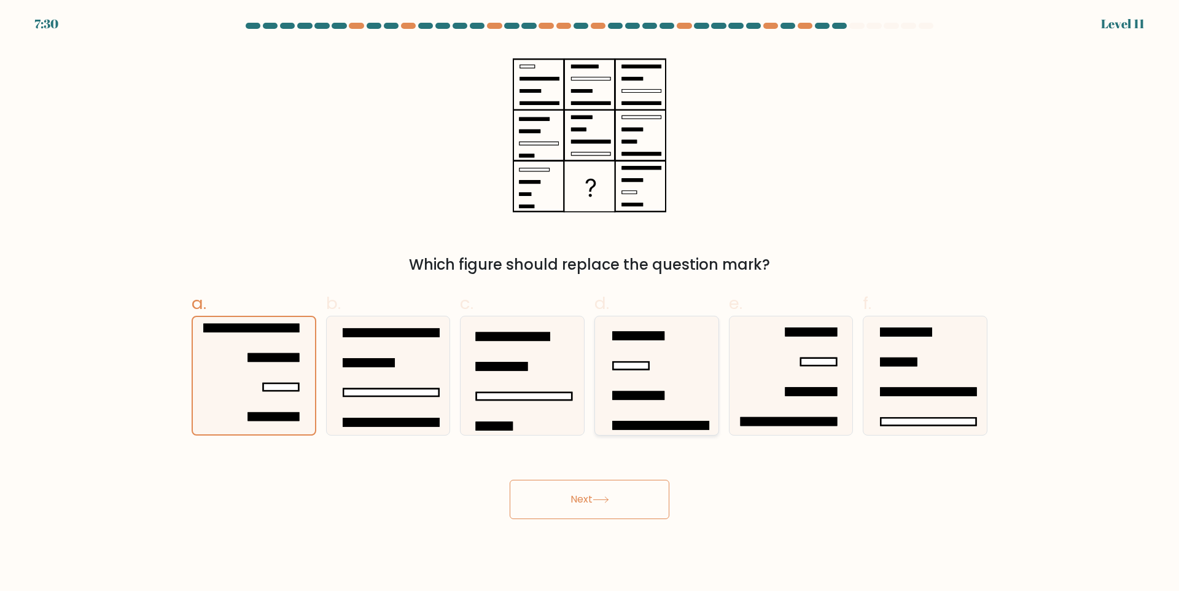
radio input "true"
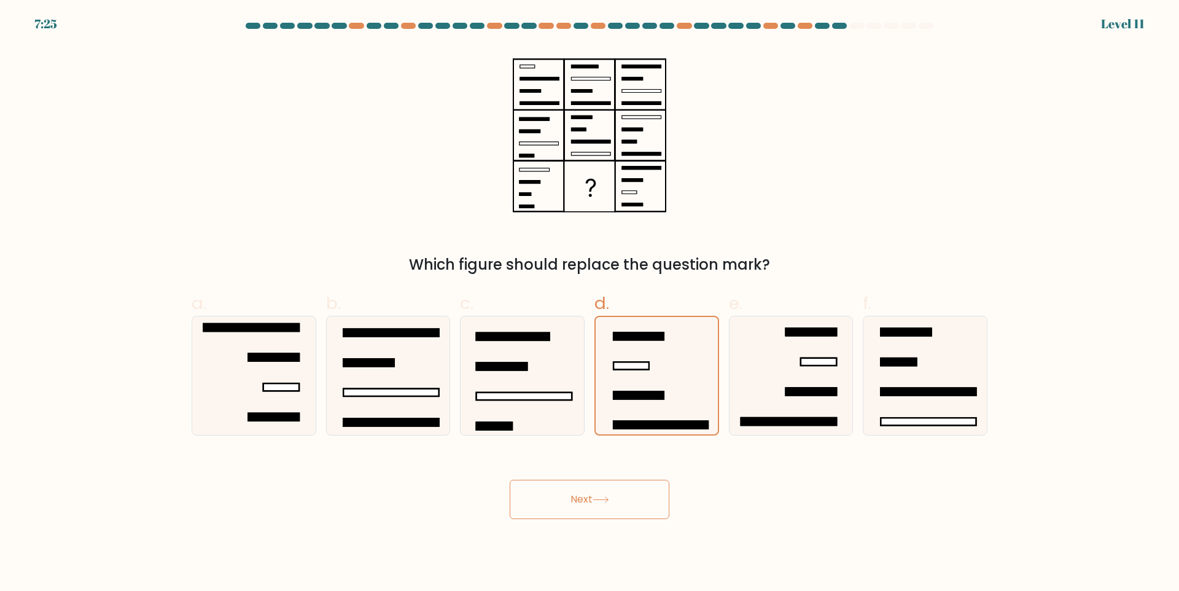
click at [616, 493] on button "Next" at bounding box center [590, 499] width 160 height 39
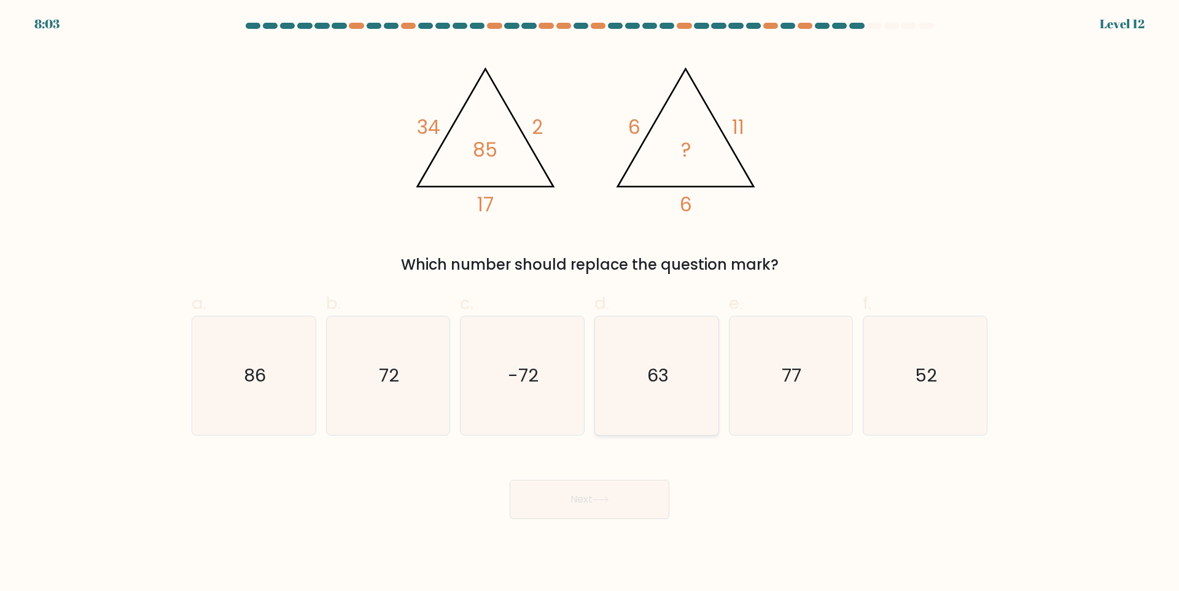
click at [653, 400] on icon "63" at bounding box center [657, 375] width 119 height 119
click at [590, 303] on input "d. 63" at bounding box center [590, 299] width 1 height 8
radio input "true"
click at [913, 380] on icon "52" at bounding box center [925, 375] width 119 height 119
click at [590, 303] on input "f. 52" at bounding box center [590, 299] width 1 height 8
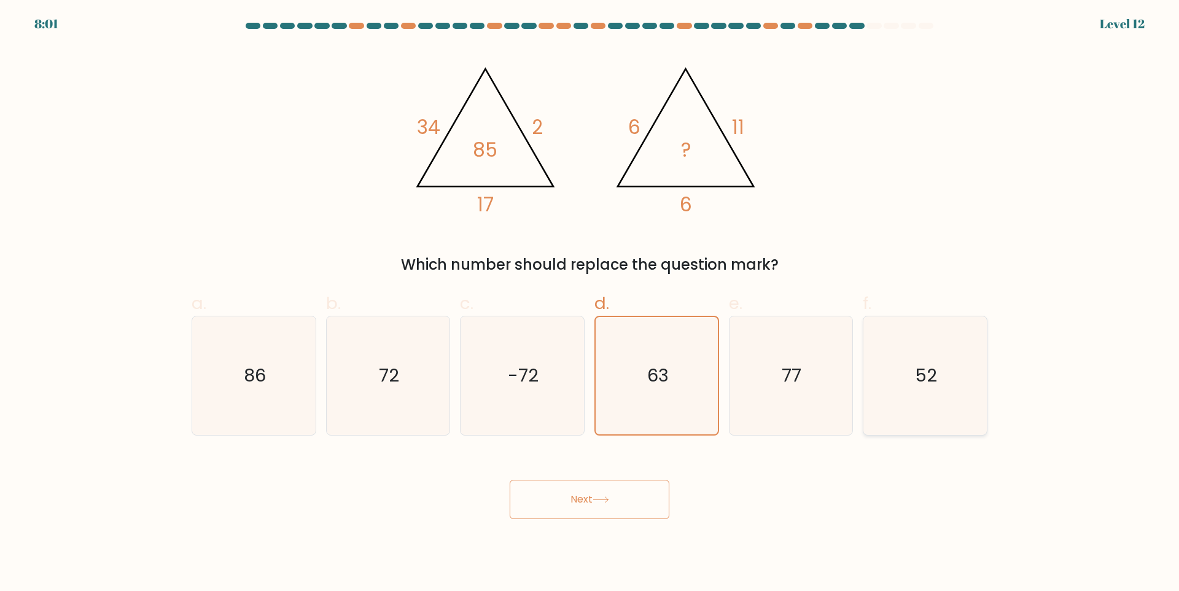
radio input "true"
click at [607, 526] on body "8:01 Level 12" at bounding box center [589, 295] width 1179 height 591
click at [613, 489] on button "Next" at bounding box center [590, 499] width 160 height 39
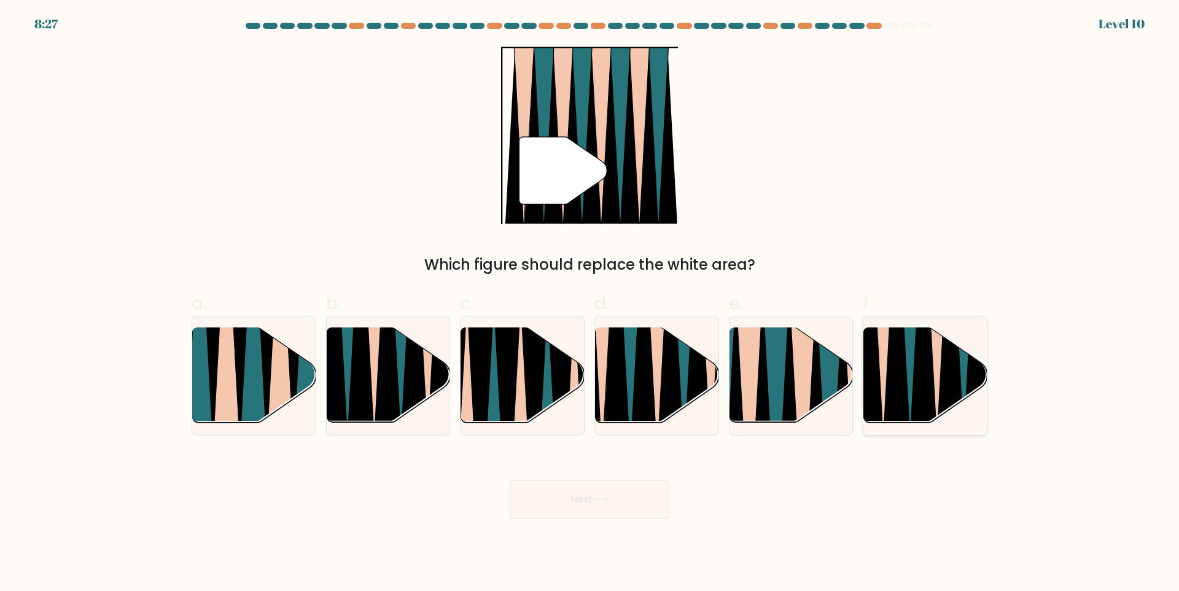
click at [902, 381] on icon at bounding box center [897, 328] width 28 height 247
click at [590, 303] on input "f." at bounding box center [590, 299] width 1 height 8
radio input "true"
click at [719, 391] on div "d." at bounding box center [657, 362] width 134 height 145
click at [713, 394] on icon at bounding box center [711, 326] width 28 height 247
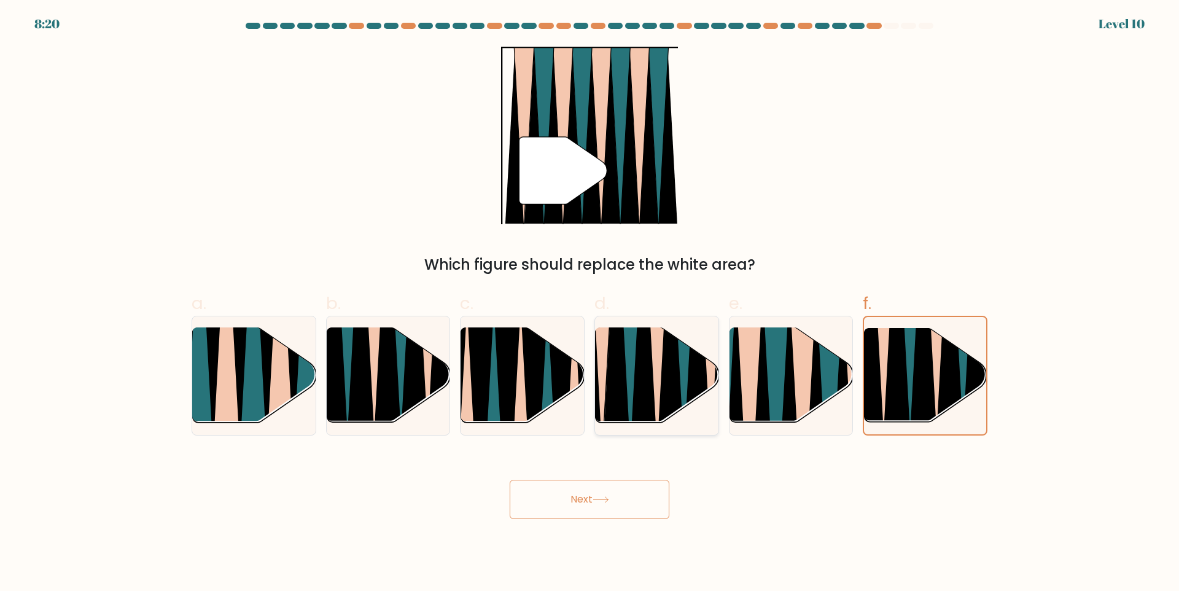
click at [590, 303] on input "d." at bounding box center [590, 299] width 1 height 8
radio input "true"
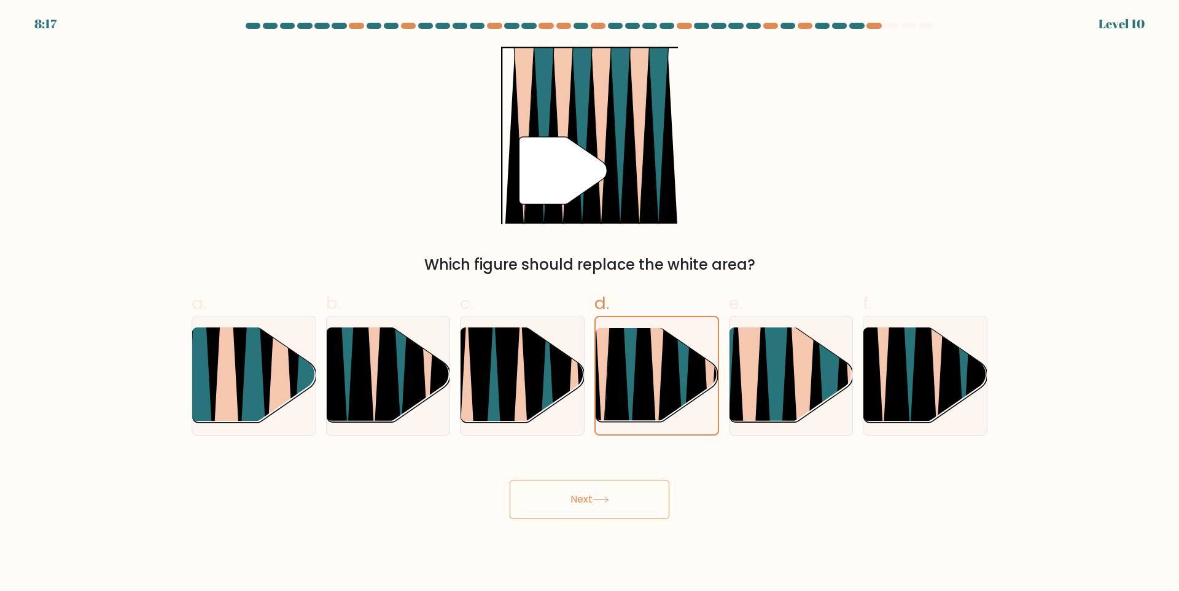
click at [583, 510] on button "Next" at bounding box center [590, 499] width 160 height 39
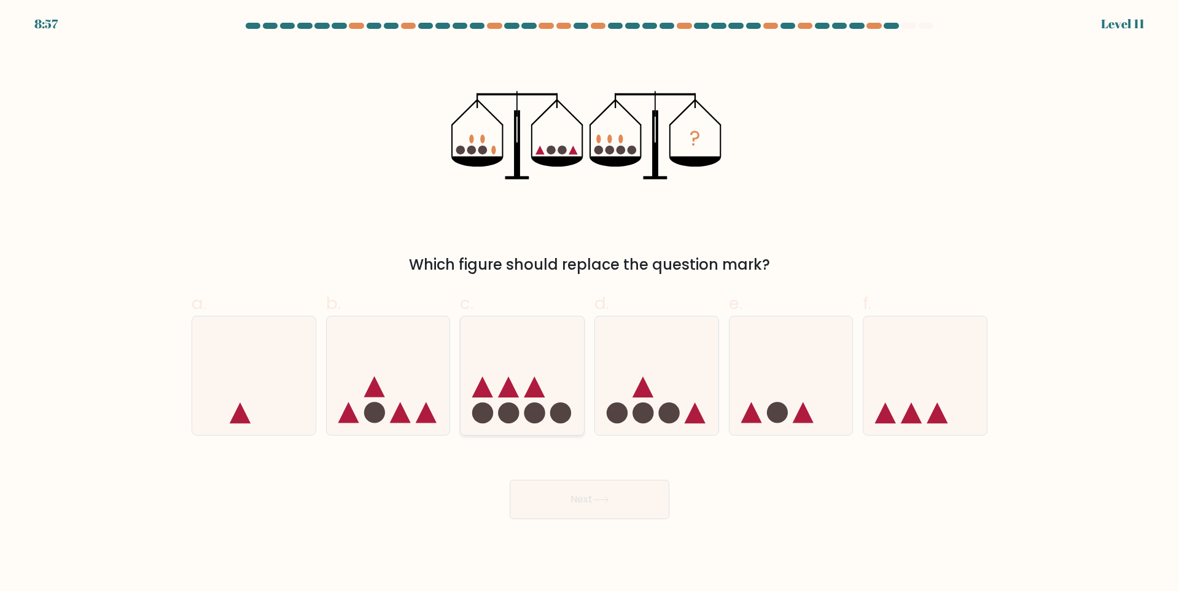
click at [567, 434] on div at bounding box center [522, 376] width 125 height 120
click at [590, 303] on input "c." at bounding box center [590, 299] width 1 height 8
radio input "true"
click at [572, 513] on button "Next" at bounding box center [590, 499] width 160 height 39
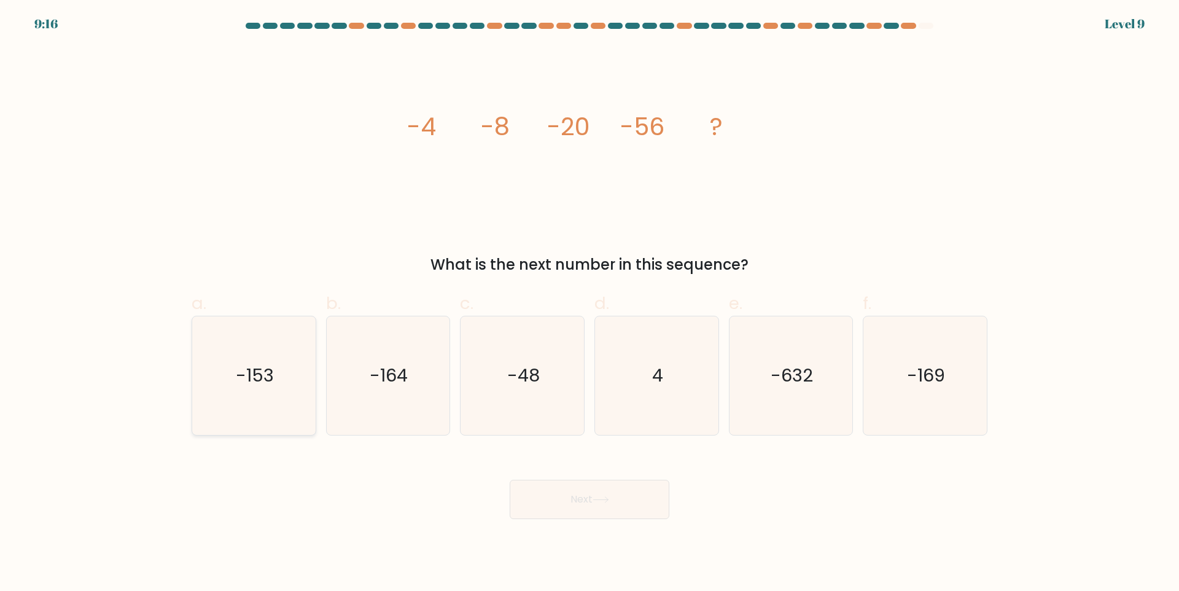
click at [267, 390] on icon "-153" at bounding box center [254, 375] width 119 height 119
click at [590, 303] on input "a. -153" at bounding box center [590, 299] width 1 height 8
radio input "true"
click at [608, 496] on icon at bounding box center [601, 499] width 17 height 7
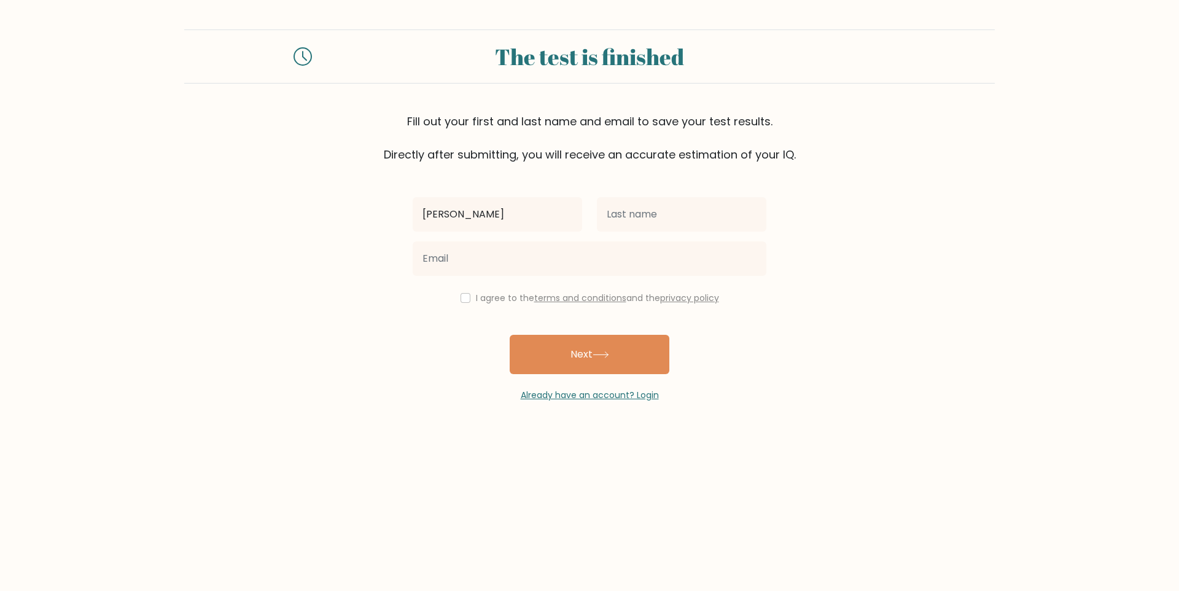
type input "Monica Andrei"
click at [658, 222] on input "text" at bounding box center [681, 214] width 169 height 34
type input "Balbuena"
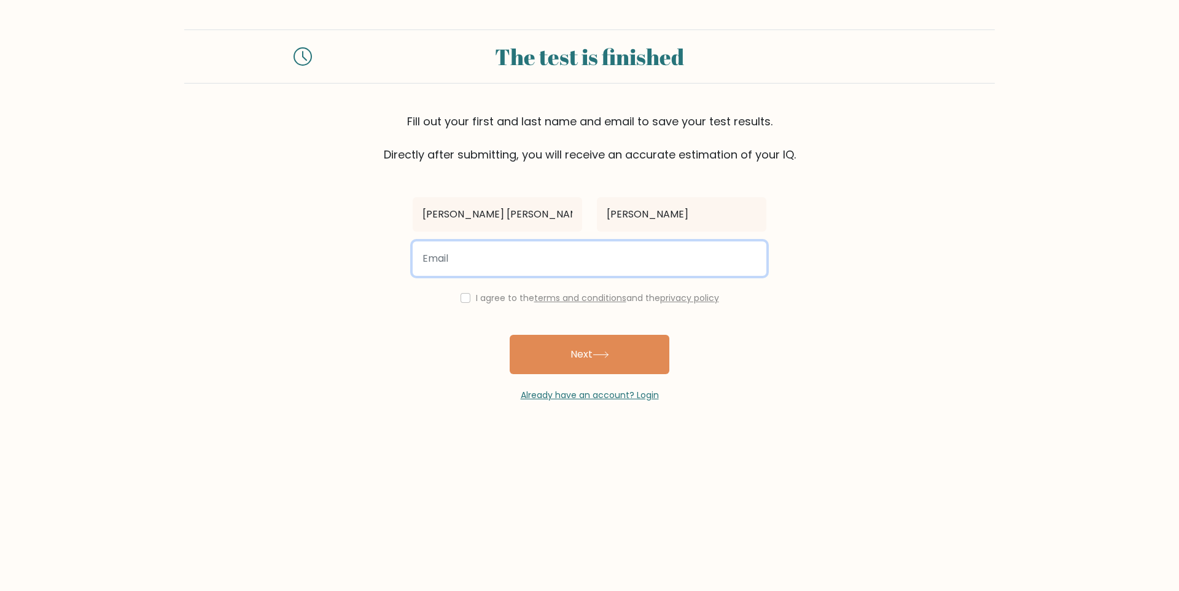
click at [641, 262] on input "email" at bounding box center [590, 258] width 354 height 34
type input "1624.balbuena@gmail.com"
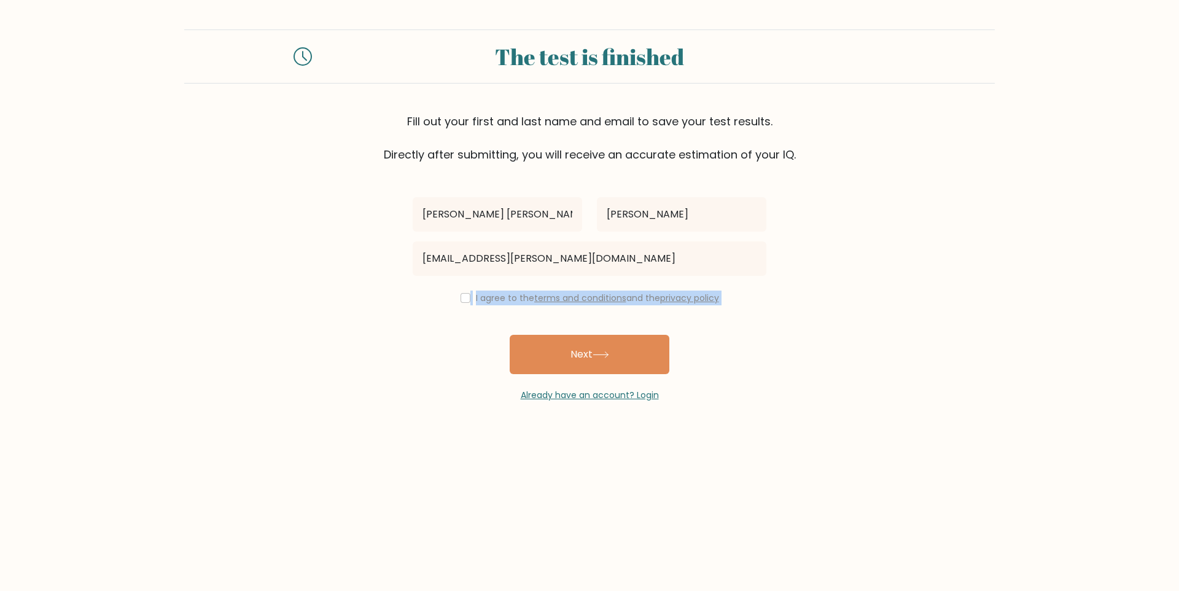
click at [465, 306] on div "Monica Andrei Balbuena 1624.balbuena@gmail.com I agree to the terms and conditi…" at bounding box center [589, 282] width 368 height 239
click at [466, 297] on input "checkbox" at bounding box center [466, 298] width 10 height 10
checkbox input "true"
click at [566, 346] on button "Next" at bounding box center [590, 354] width 160 height 39
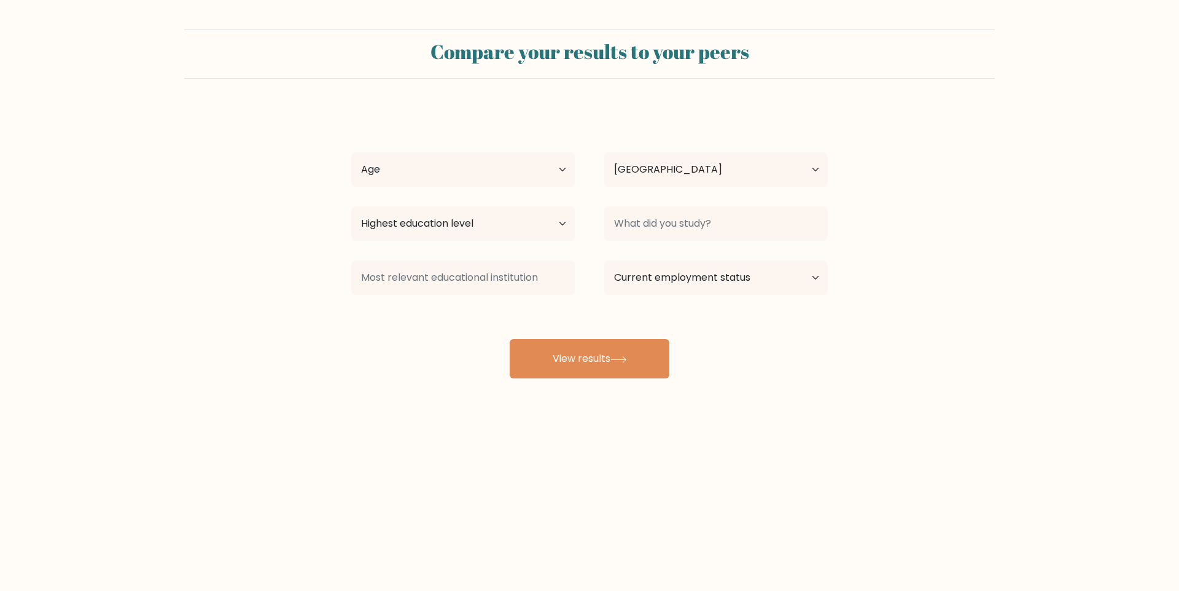
select select "PH"
click at [475, 169] on select "Age Under [DEMOGRAPHIC_DATA] [DEMOGRAPHIC_DATA] [DEMOGRAPHIC_DATA] [DEMOGRAPHIC…" at bounding box center [463, 169] width 224 height 34
select select "25_34"
click at [604, 166] on select "Country Afghanistan Albania Algeria American Samoa Andorra Angola Anguilla Anta…" at bounding box center [716, 169] width 224 height 34
click at [632, 224] on input at bounding box center [716, 223] width 224 height 34
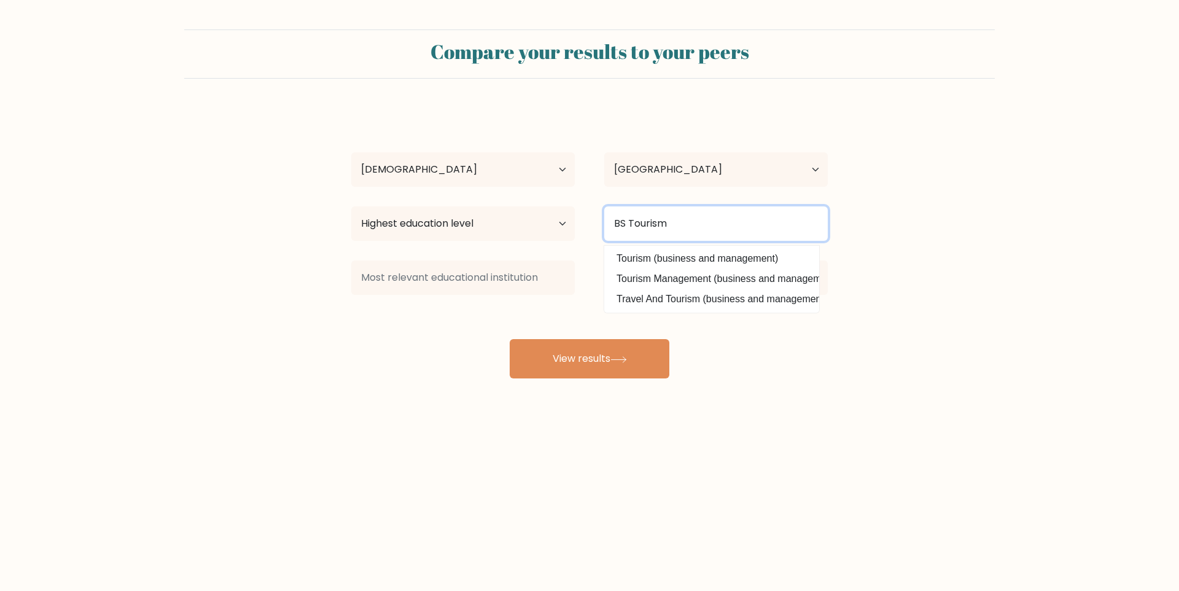
click at [748, 235] on input "BS Tourism" at bounding box center [716, 223] width 224 height 34
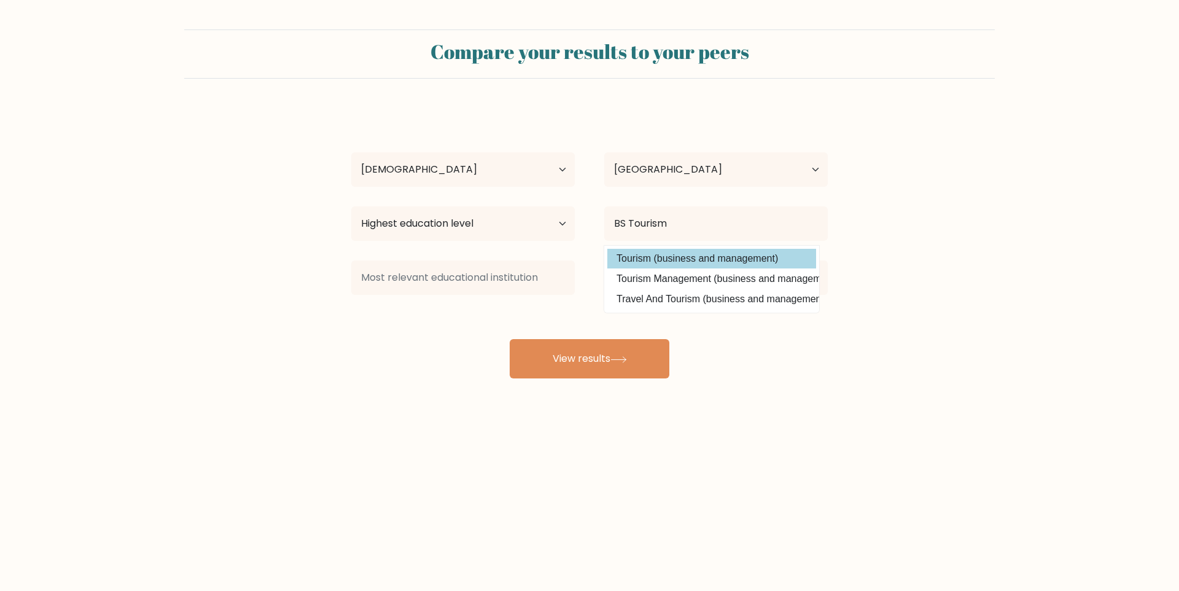
click at [741, 265] on option "Tourism (business and management)" at bounding box center [711, 259] width 209 height 20
type input "Tourism"
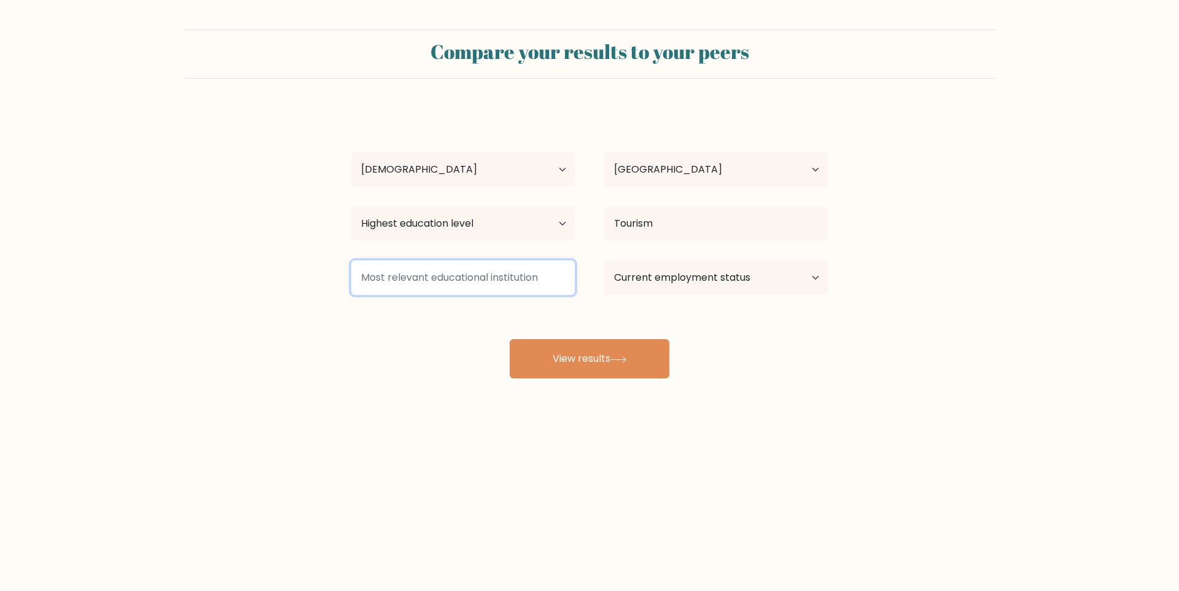
click at [413, 271] on input at bounding box center [463, 277] width 224 height 34
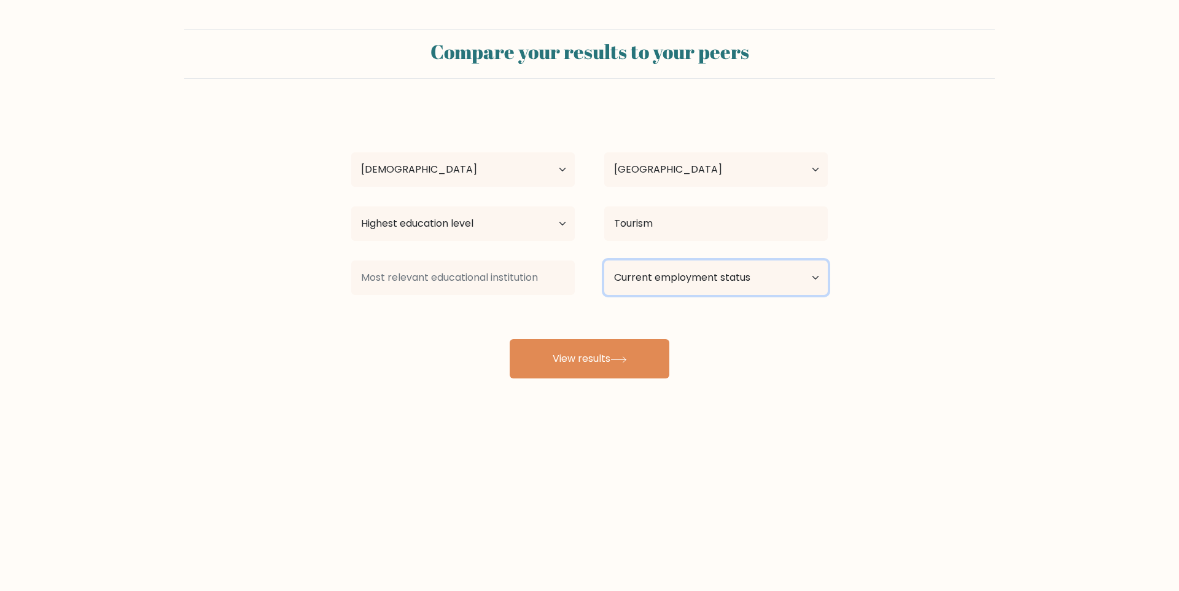
click at [682, 289] on select "Current employment status Employed Student Retired Other / prefer not to answer" at bounding box center [716, 277] width 224 height 34
select select "other"
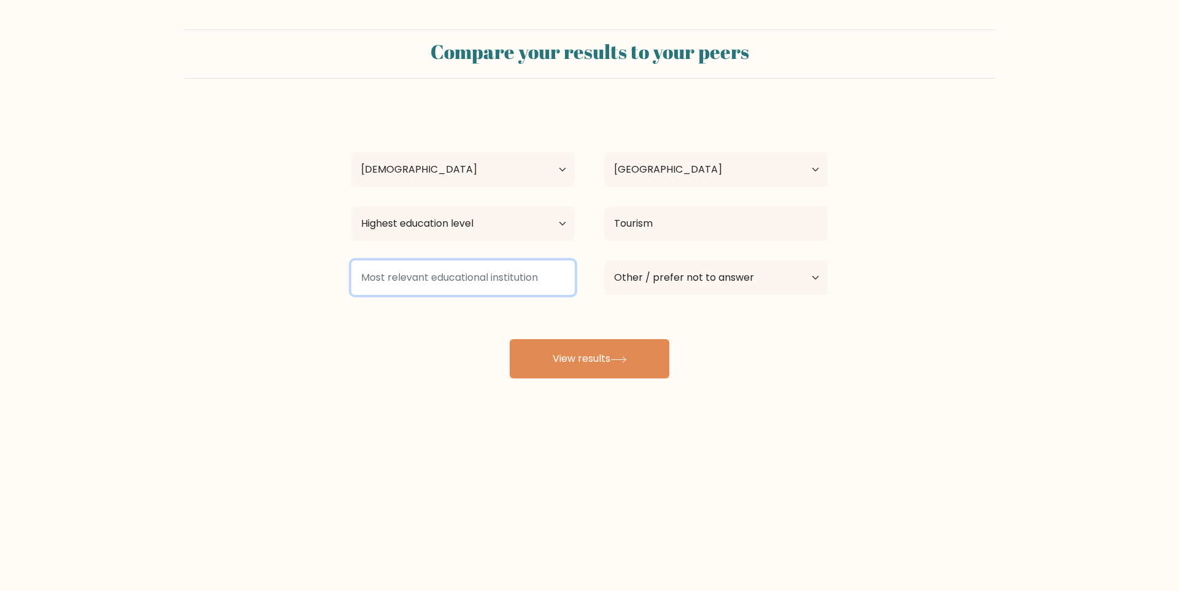
click at [542, 278] on input at bounding box center [463, 277] width 224 height 34
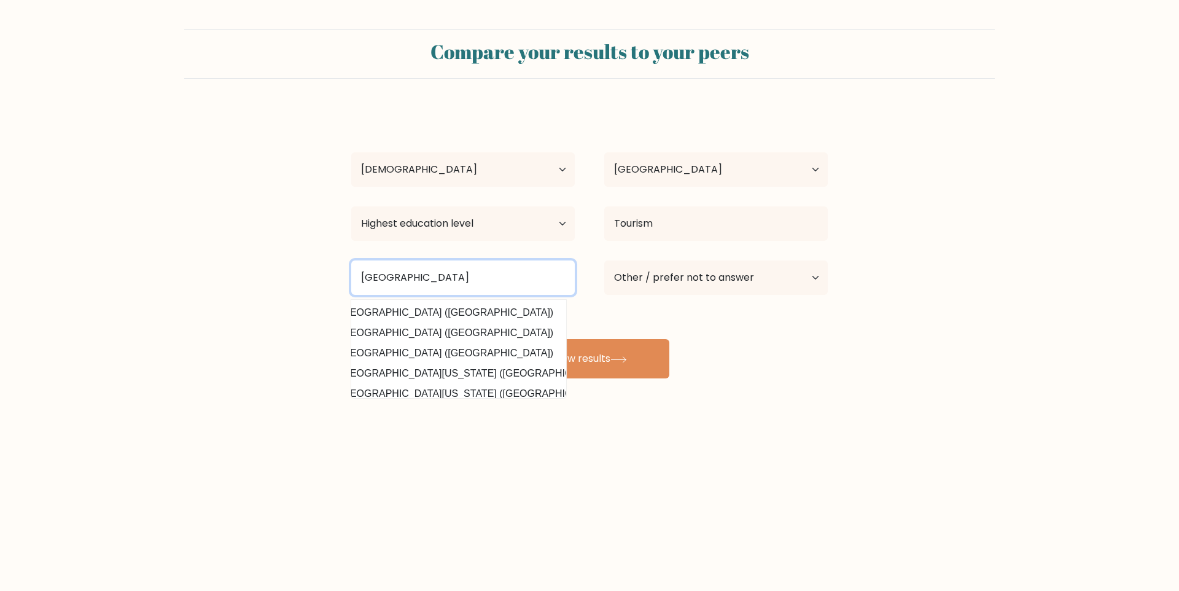
scroll to position [0, 44]
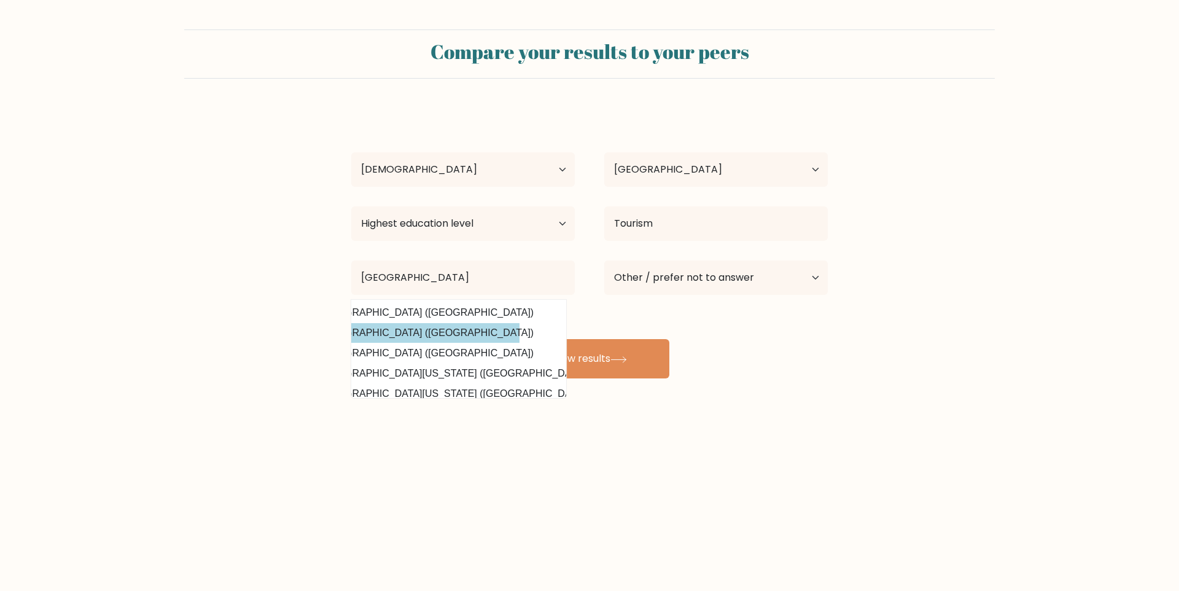
click at [504, 335] on option "University of Northern Philippines (Philippines)" at bounding box center [415, 333] width 209 height 20
type input "[GEOGRAPHIC_DATA]"
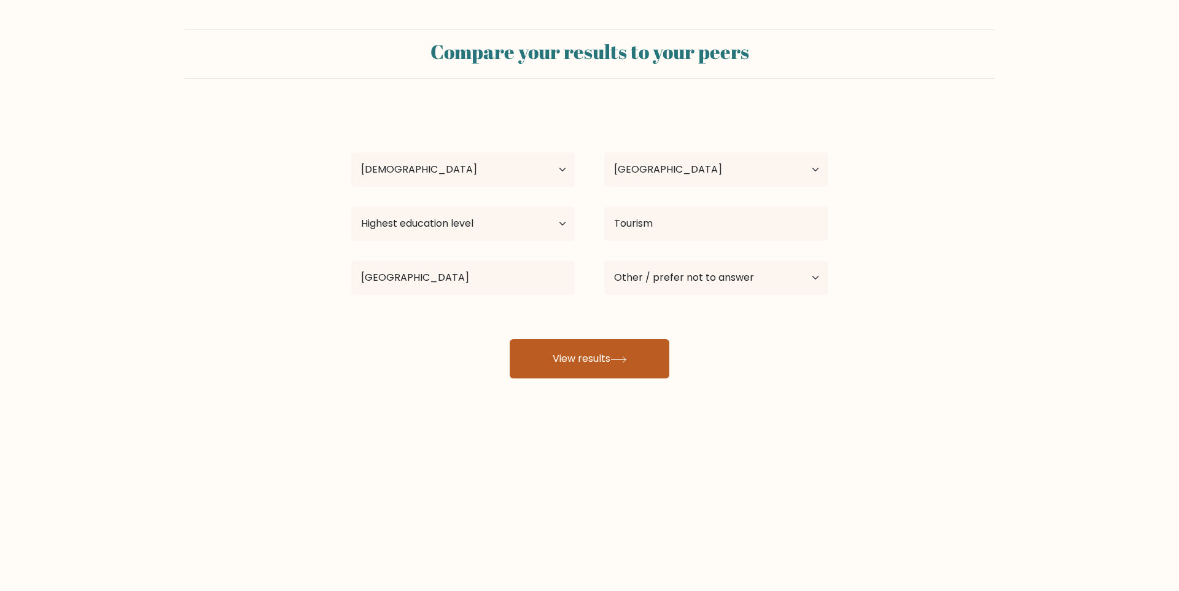
click at [652, 348] on button "View results" at bounding box center [590, 358] width 160 height 39
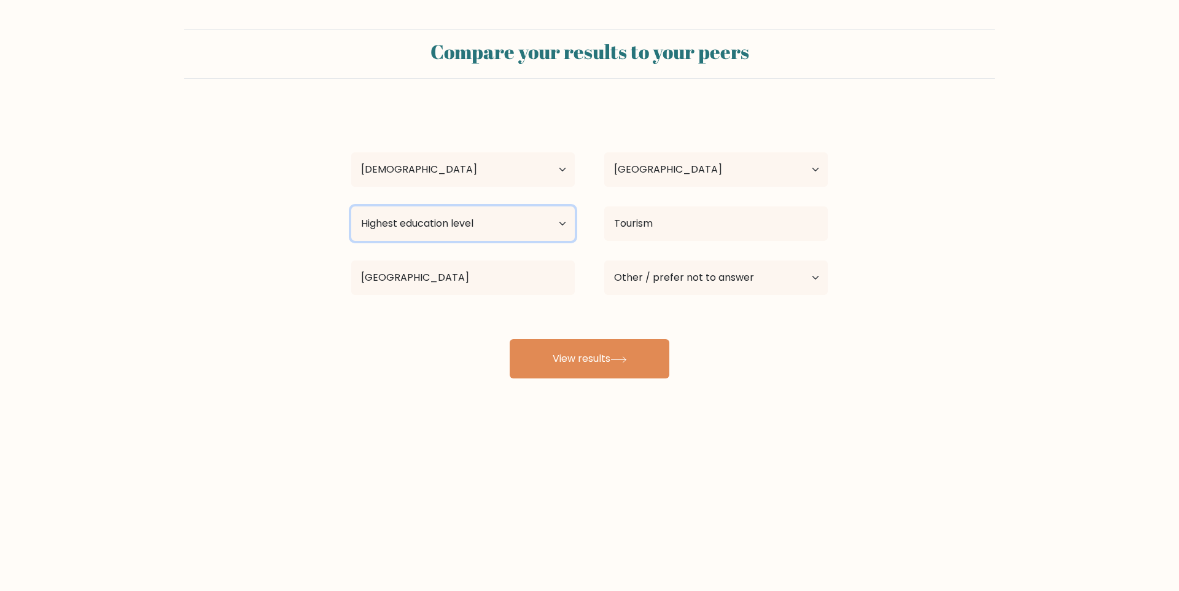
click at [476, 216] on select "Highest education level No schooling Primary Lower Secondary Upper Secondary Oc…" at bounding box center [463, 223] width 224 height 34
select select "bachelors_degree"
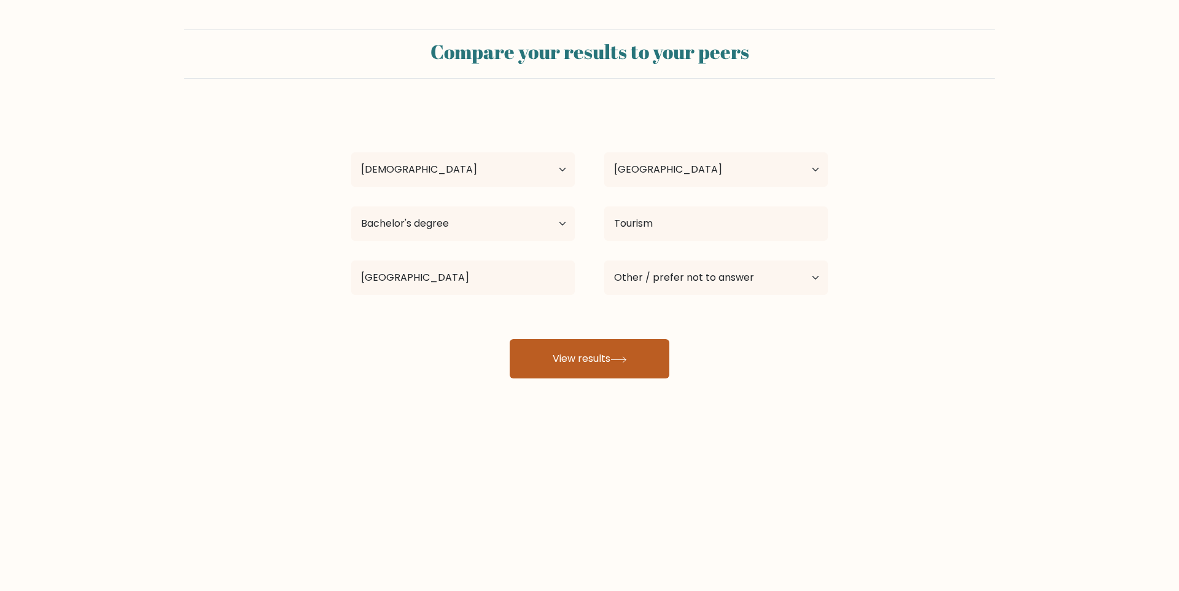
click at [575, 351] on button "View results" at bounding box center [590, 358] width 160 height 39
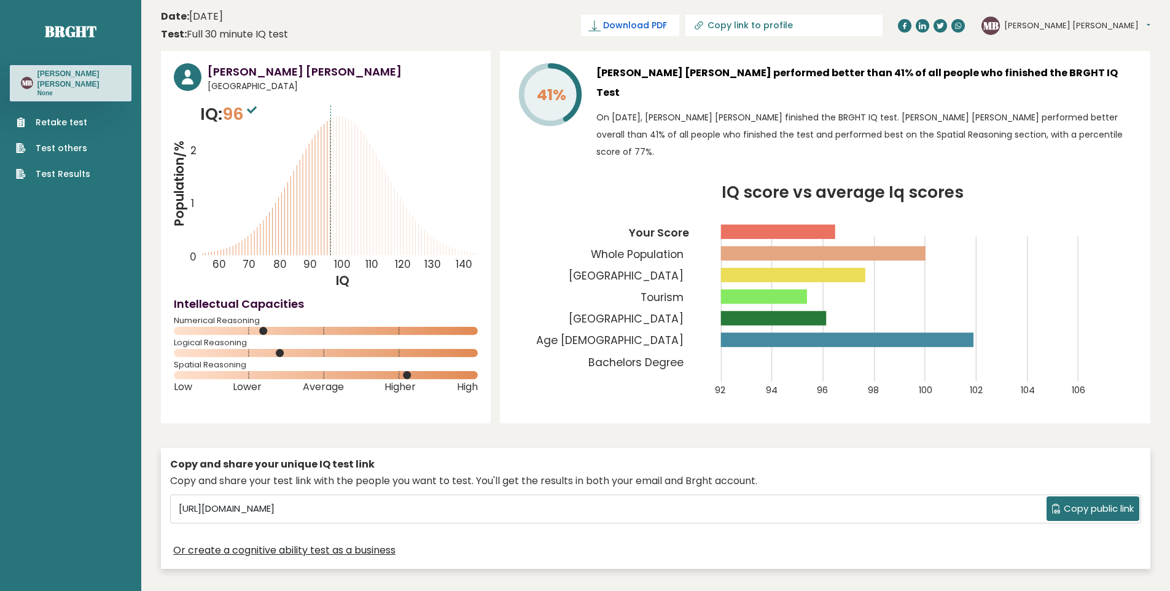
click at [667, 26] on span "Download PDF" at bounding box center [635, 25] width 64 height 13
